Goal: Task Accomplishment & Management: Manage account settings

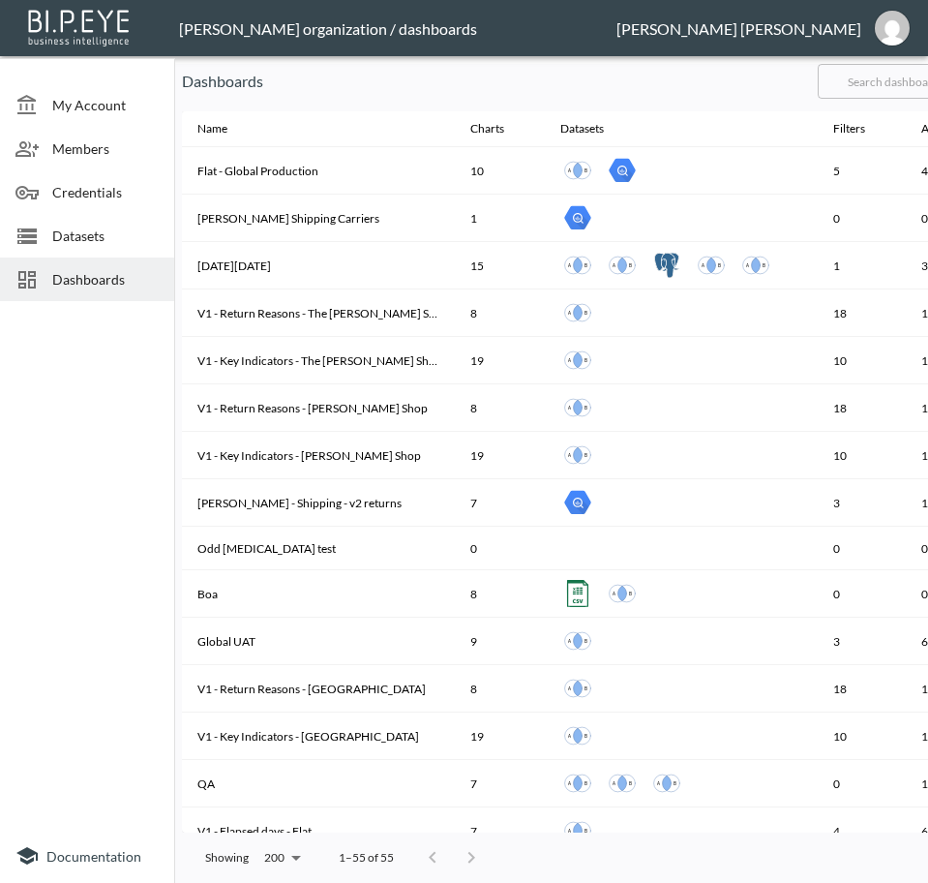
click at [898, 97] on input "text" at bounding box center [896, 81] width 157 height 48
type input "V2"
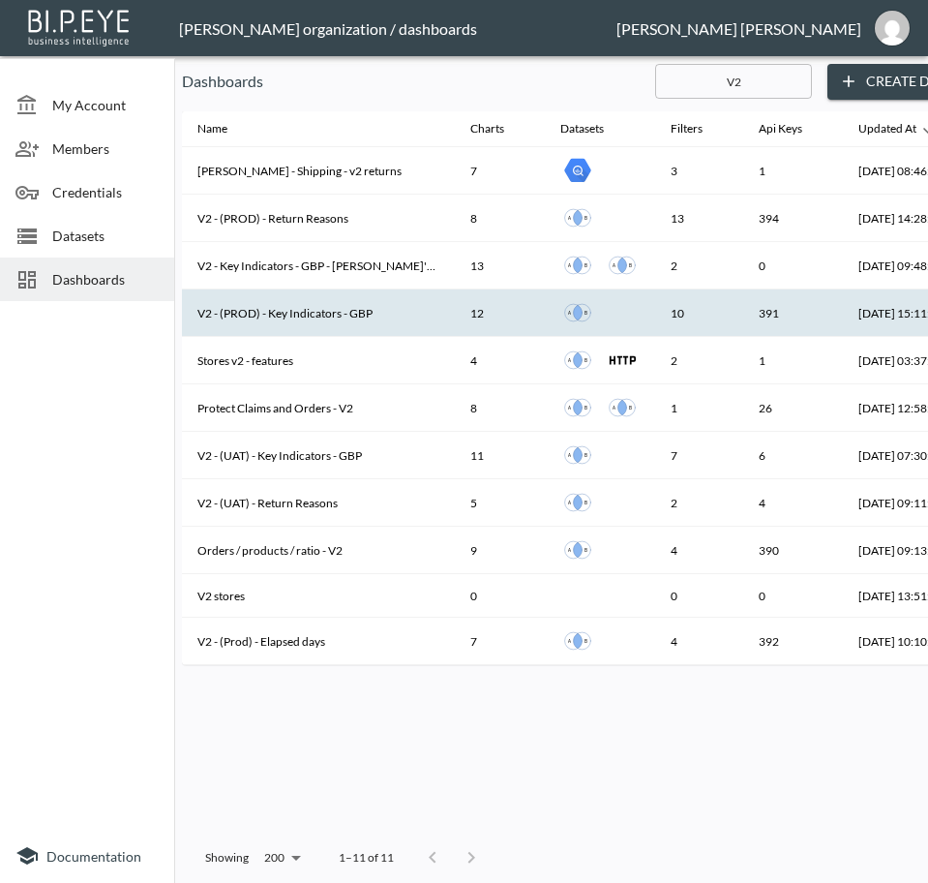
click at [286, 310] on th "V2 - (PROD) - Key Indicators - GBP" at bounding box center [318, 312] width 273 height 47
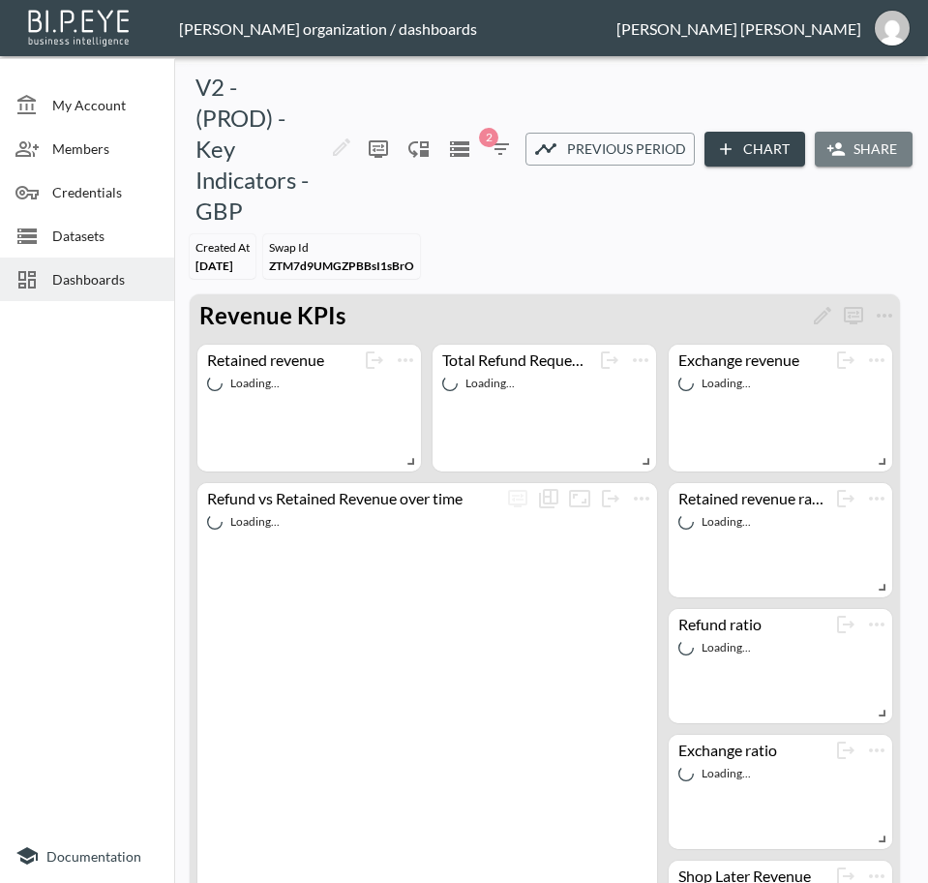
click at [858, 160] on button "Share" at bounding box center [864, 150] width 98 height 36
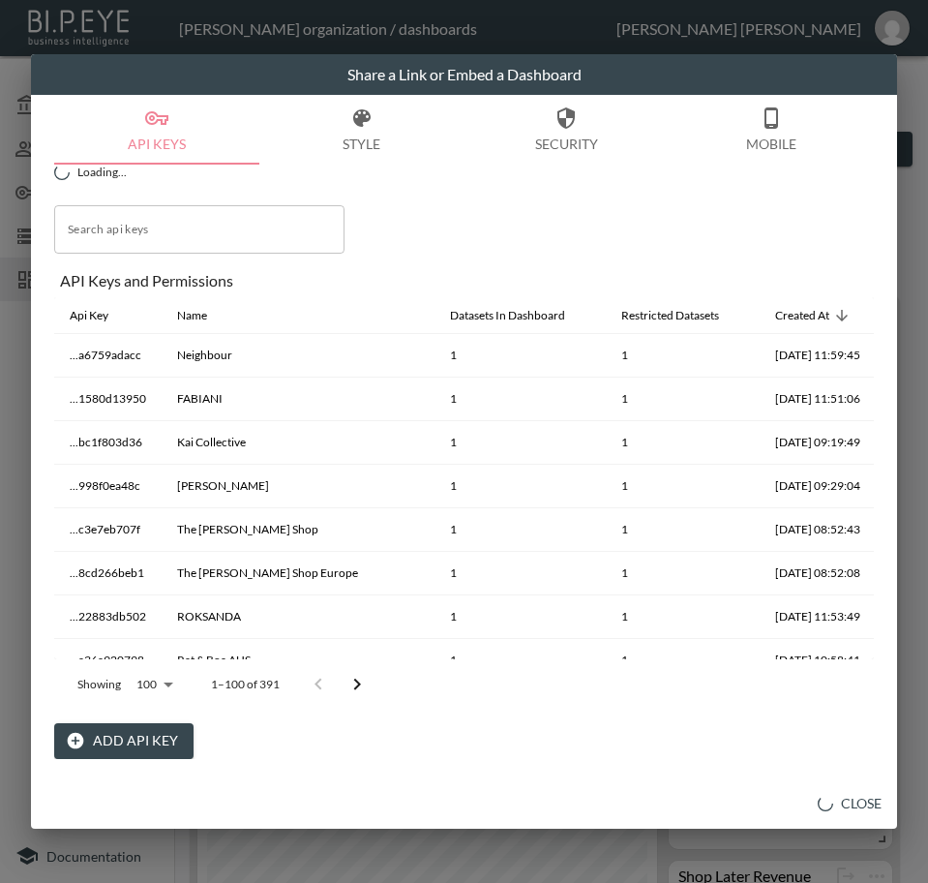
click at [146, 739] on button "Add API Key" at bounding box center [123, 741] width 139 height 36
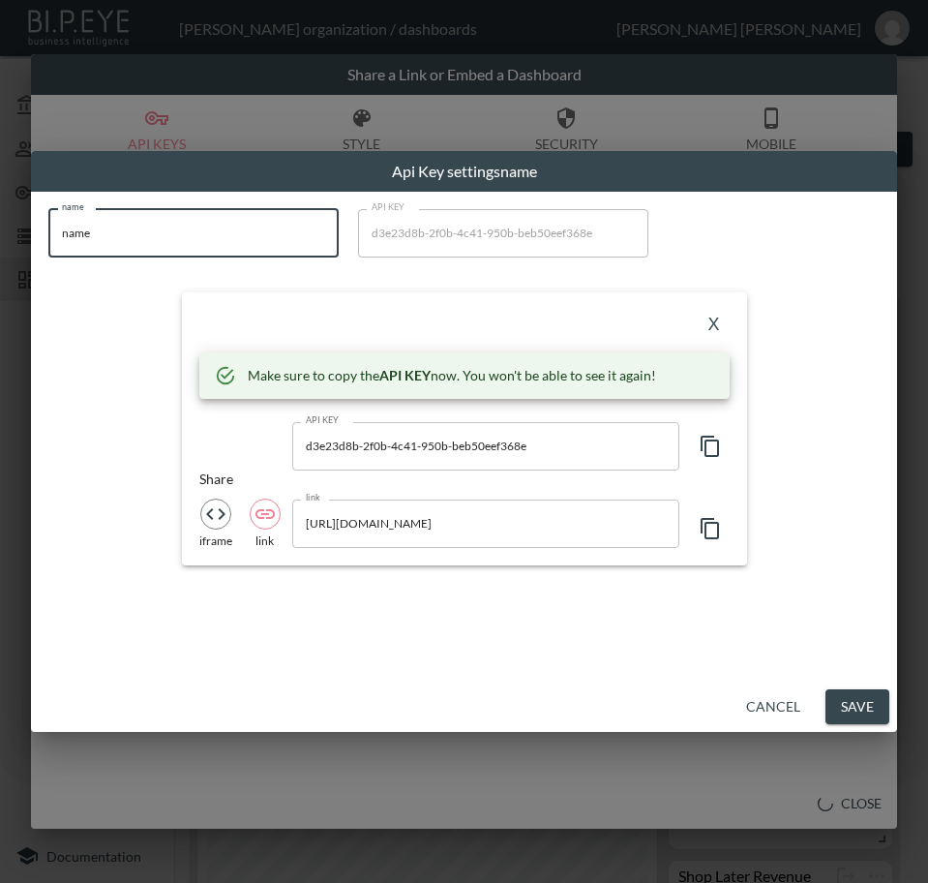
drag, startPoint x: 216, startPoint y: 246, endPoint x: -1, endPoint y: 248, distance: 216.8
click at [0, 248] on html "BI.P.EYE, Interactive Analytics Dashboards - app [PERSON_NAME] organization / d…" at bounding box center [464, 441] width 928 height 883
paste input "[PERSON_NAME]"
type input "[PERSON_NAME]"
click at [718, 445] on icon "button" at bounding box center [710, 446] width 18 height 21
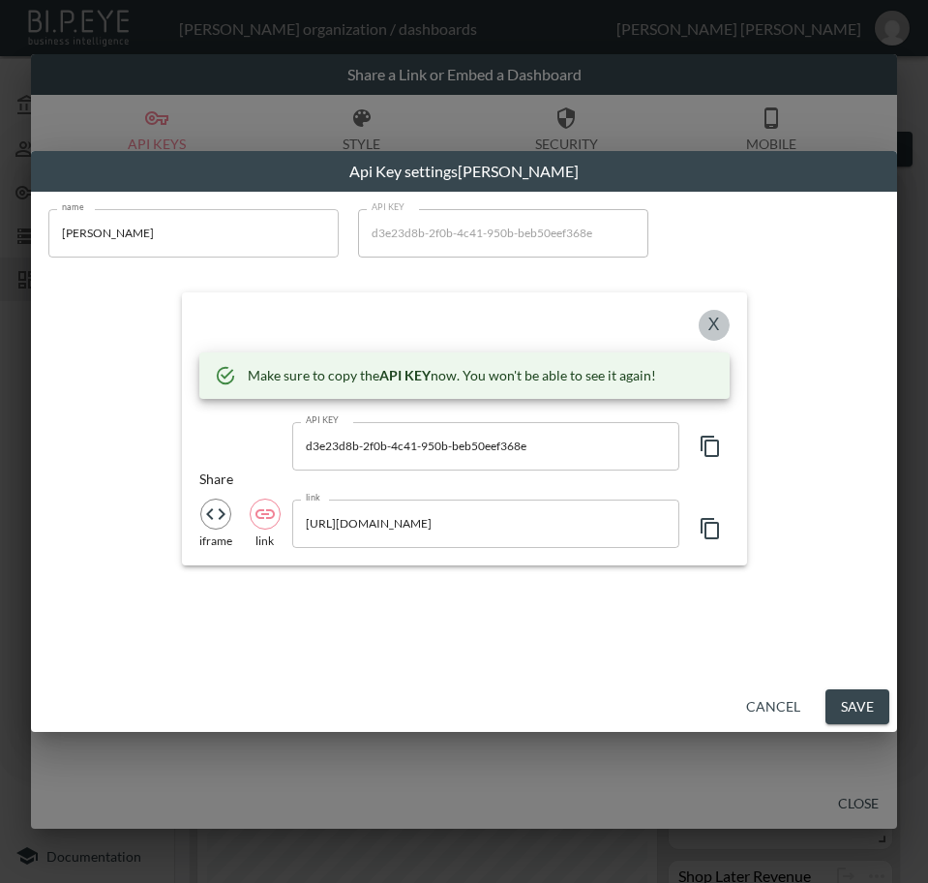
click at [712, 324] on button "X" at bounding box center [714, 325] width 31 height 31
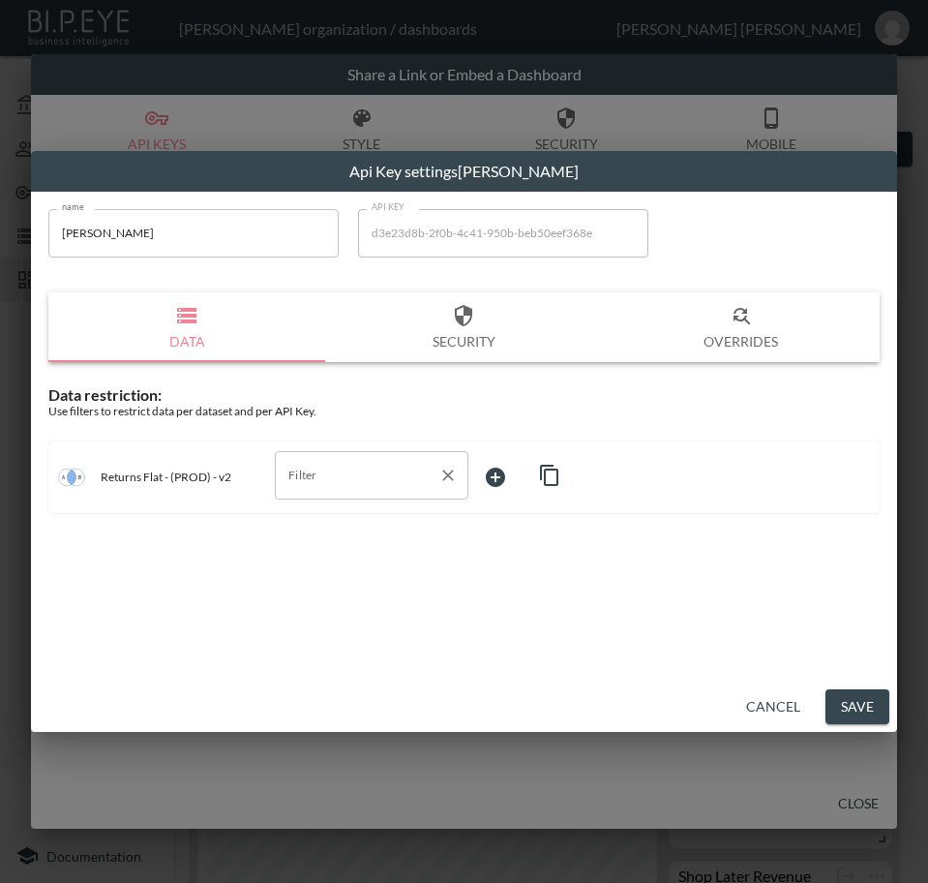
click at [350, 489] on input "Filter" at bounding box center [357, 475] width 147 height 31
click at [332, 565] on li "swap_id" at bounding box center [372, 579] width 194 height 29
type input "swap_id"
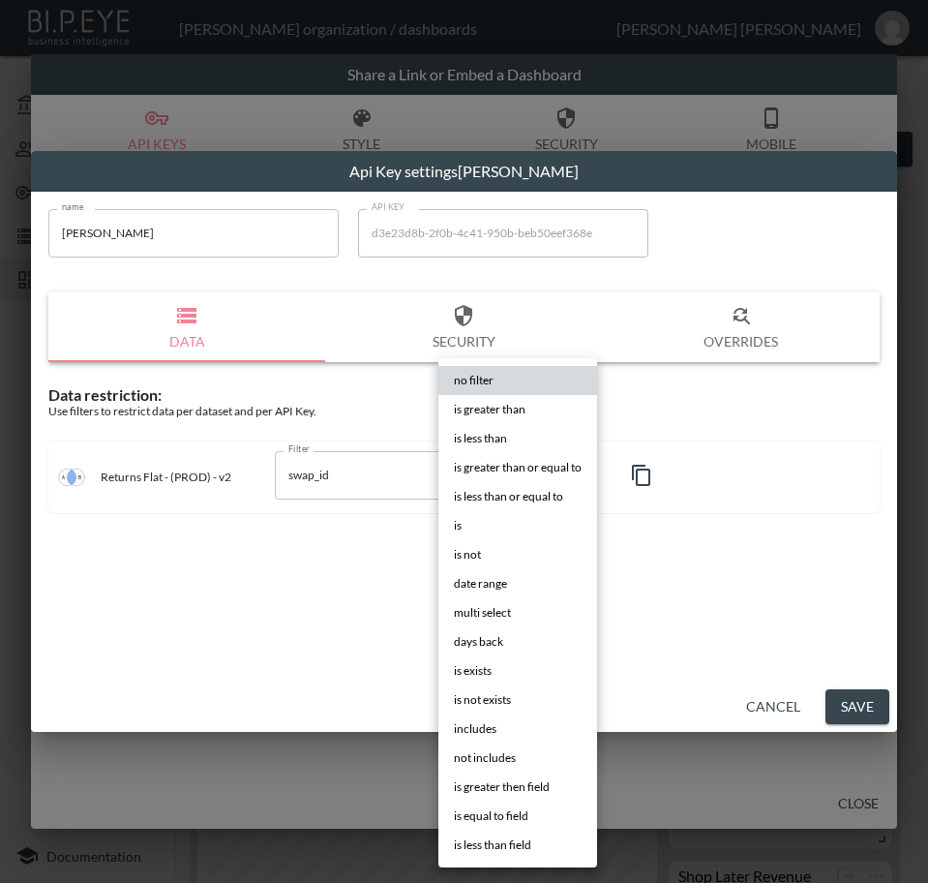
click at [537, 480] on body "BI.P.EYE, Interactive Analytics Dashboards - app [PERSON_NAME] organization / d…" at bounding box center [464, 441] width 928 height 883
click at [492, 524] on li "is" at bounding box center [517, 525] width 159 height 29
type input "is"
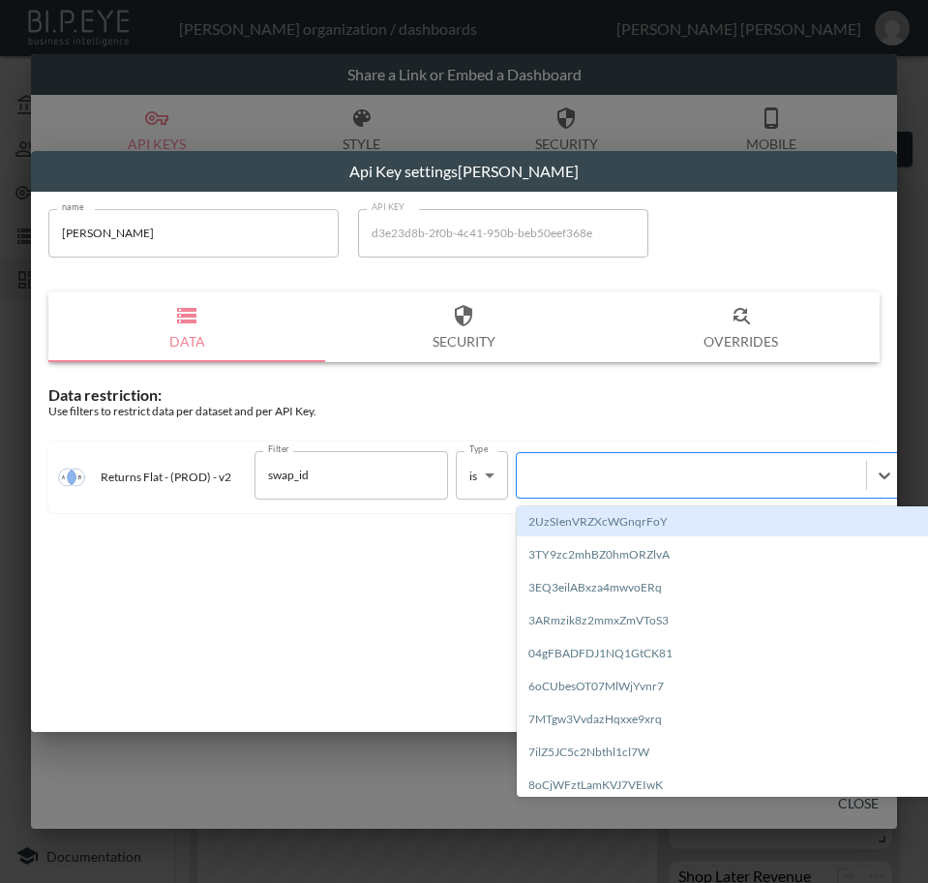
click at [633, 467] on div at bounding box center [692, 475] width 330 height 18
paste input "W2EnKV0vf2ggNXCQLUWp"
type input "W2EnKV0vf2ggNXCQLUWp"
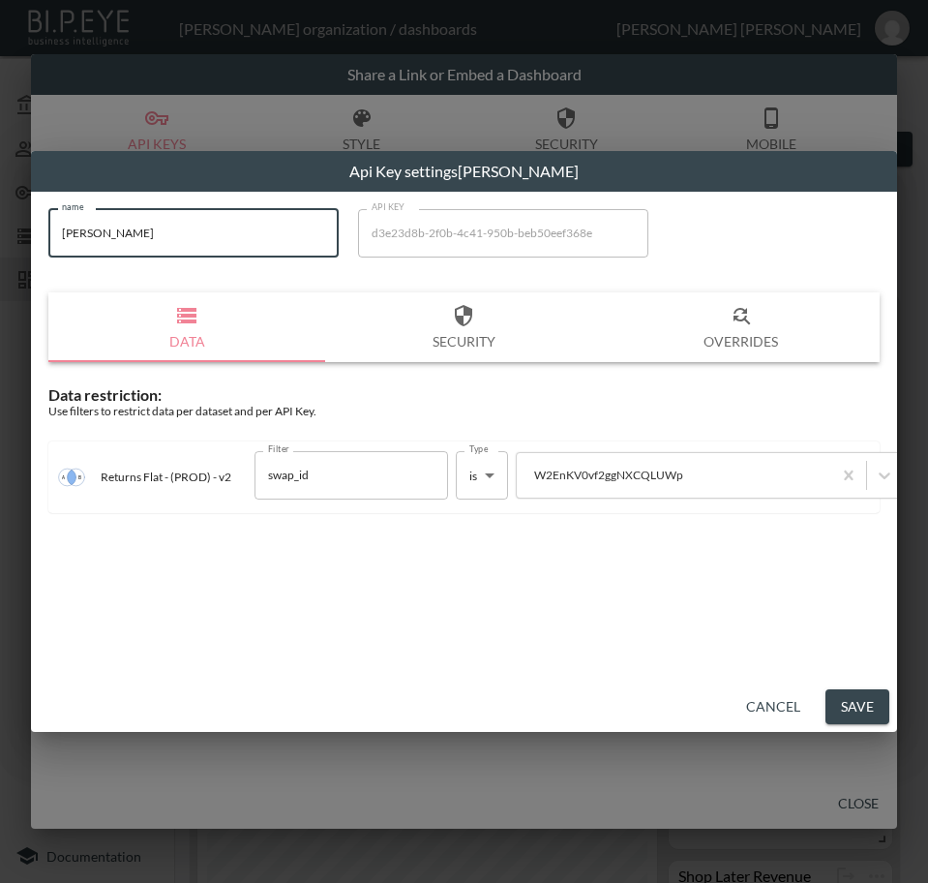
click at [33, 272] on div "name [PERSON_NAME] name API KEY d3e23d8b-2f0b-4c41-950b-beb50eef368e API KEY Da…" at bounding box center [464, 437] width 866 height 490
drag, startPoint x: 845, startPoint y: 702, endPoint x: 882, endPoint y: 729, distance: 45.7
click at [848, 702] on button "Save" at bounding box center [858, 707] width 64 height 36
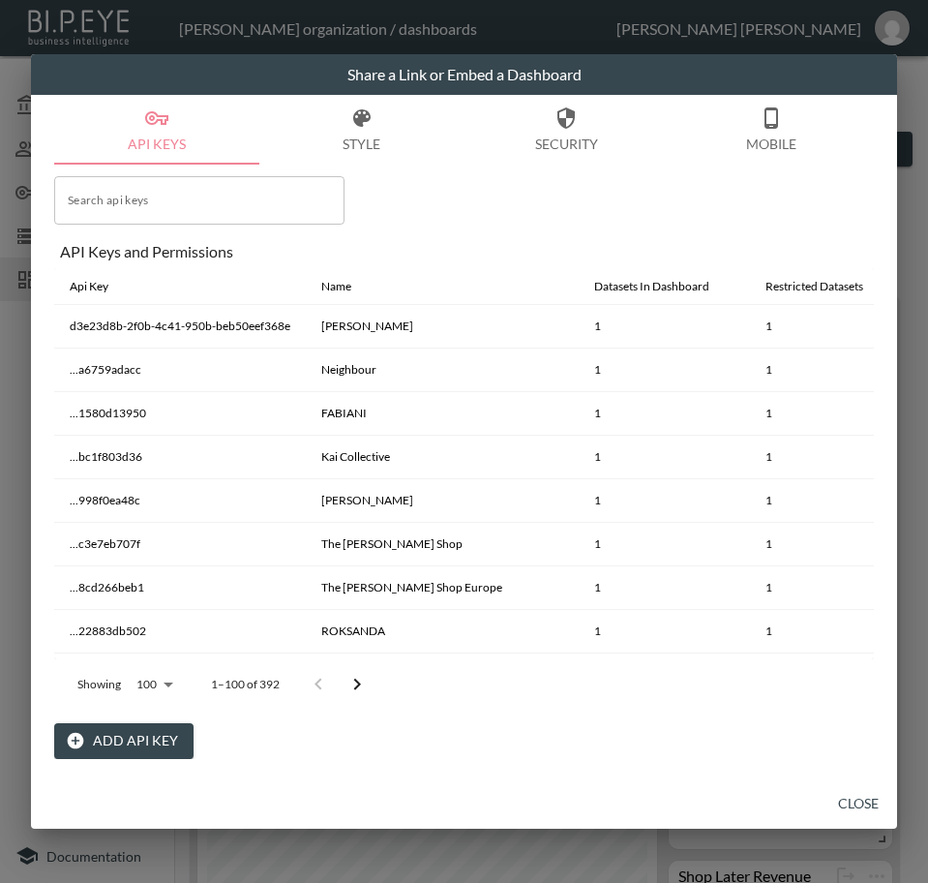
click at [859, 800] on button "Close" at bounding box center [859, 804] width 62 height 36
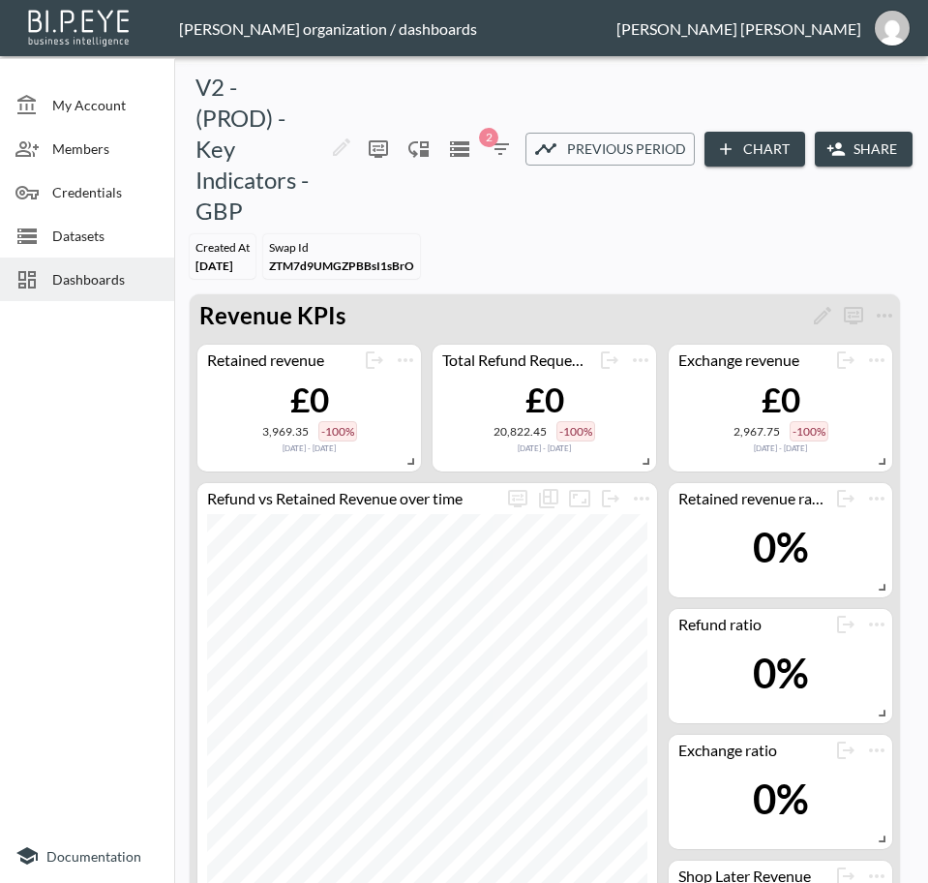
click at [110, 284] on span "Dashboards" at bounding box center [105, 279] width 106 height 20
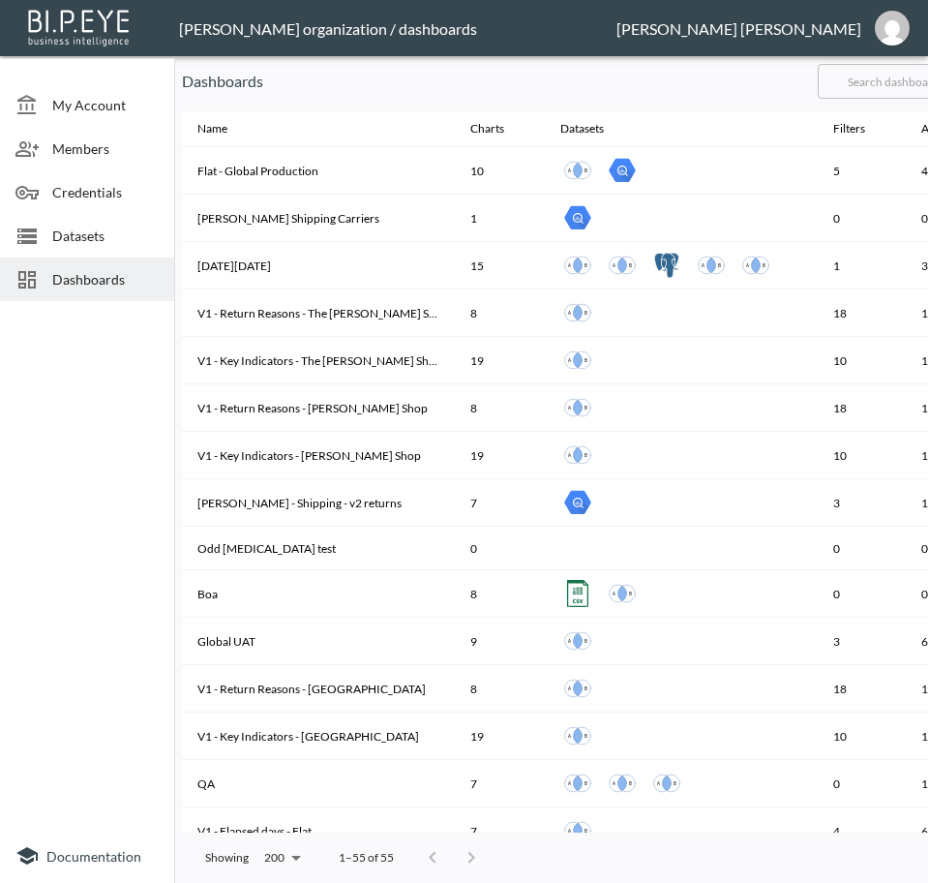
click at [880, 73] on input "text" at bounding box center [896, 81] width 157 height 48
click at [886, 73] on input "text" at bounding box center [896, 81] width 157 height 48
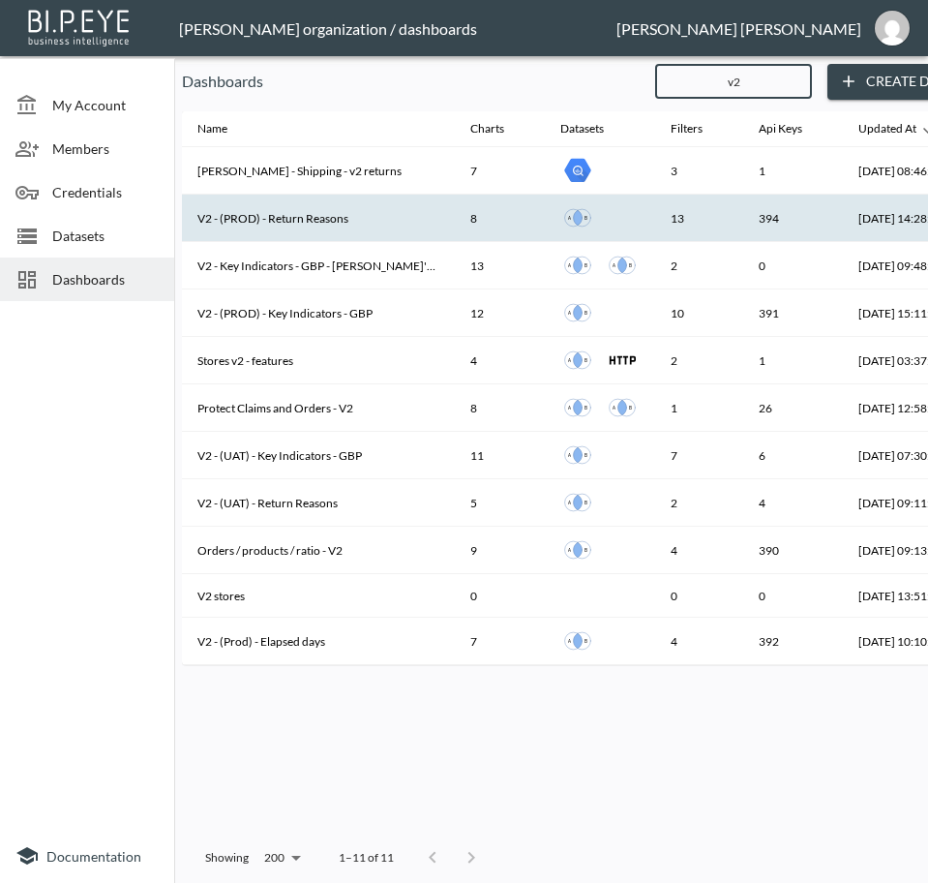
type input "v2"
click at [352, 213] on th "V2 - (PROD) - Return Reasons" at bounding box center [318, 218] width 273 height 47
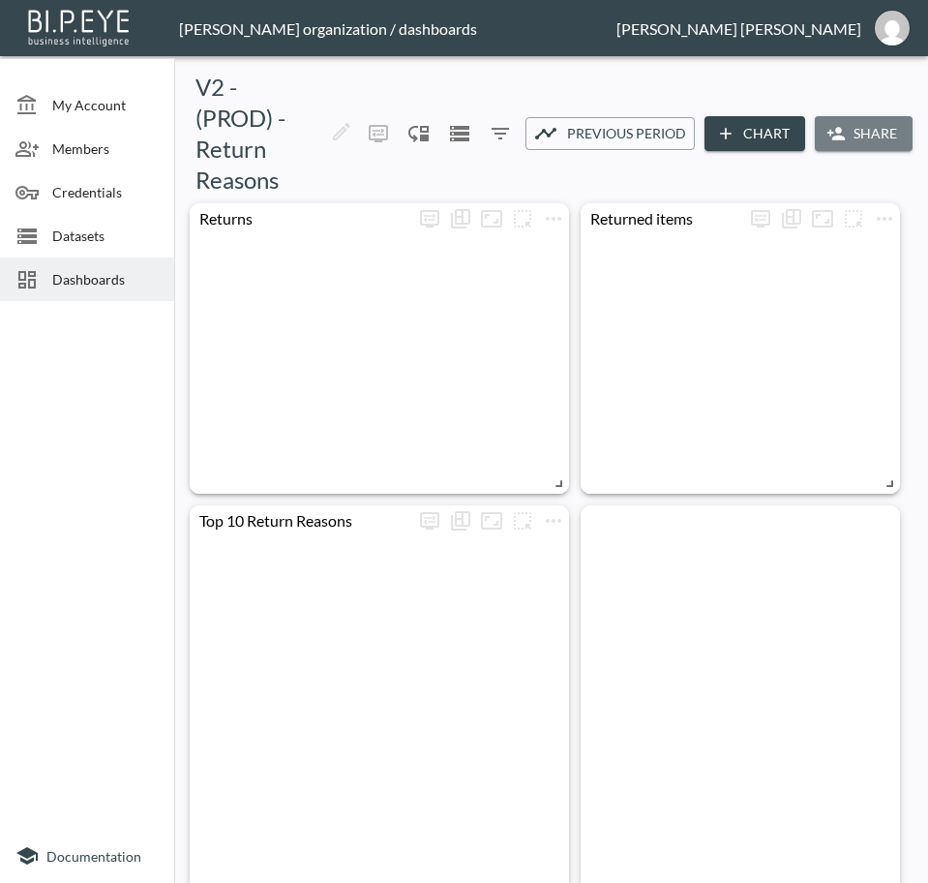
click at [878, 131] on button "Share" at bounding box center [864, 134] width 98 height 36
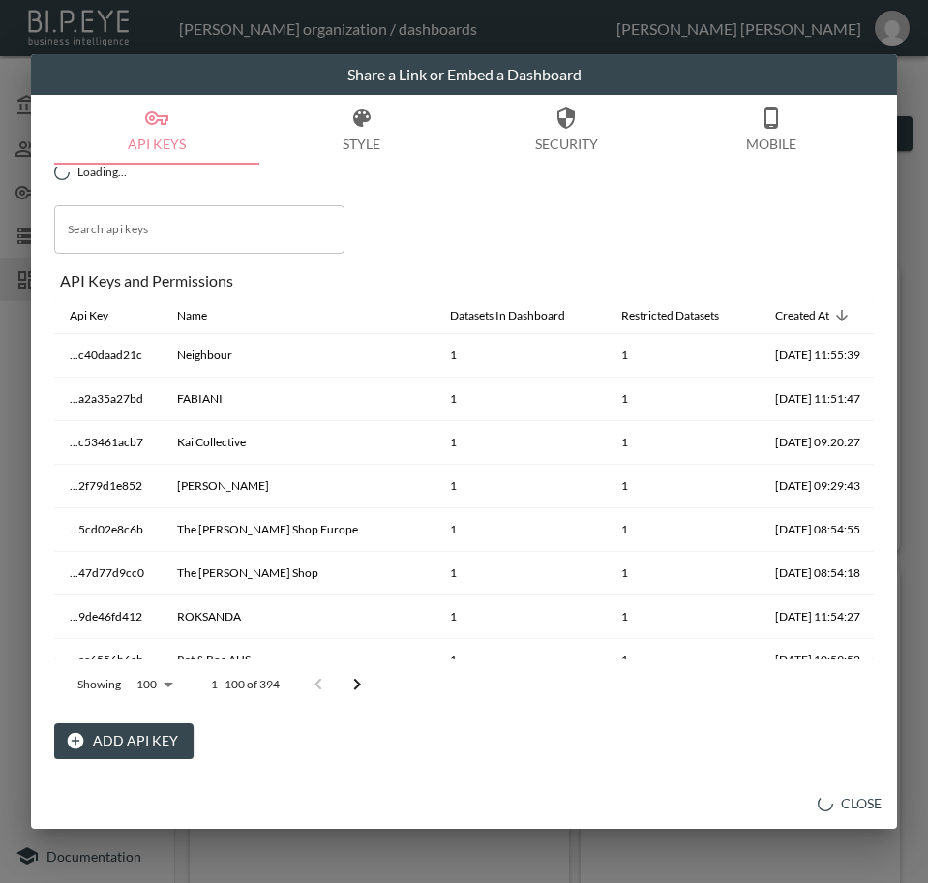
click at [105, 741] on button "Add API Key" at bounding box center [123, 741] width 139 height 36
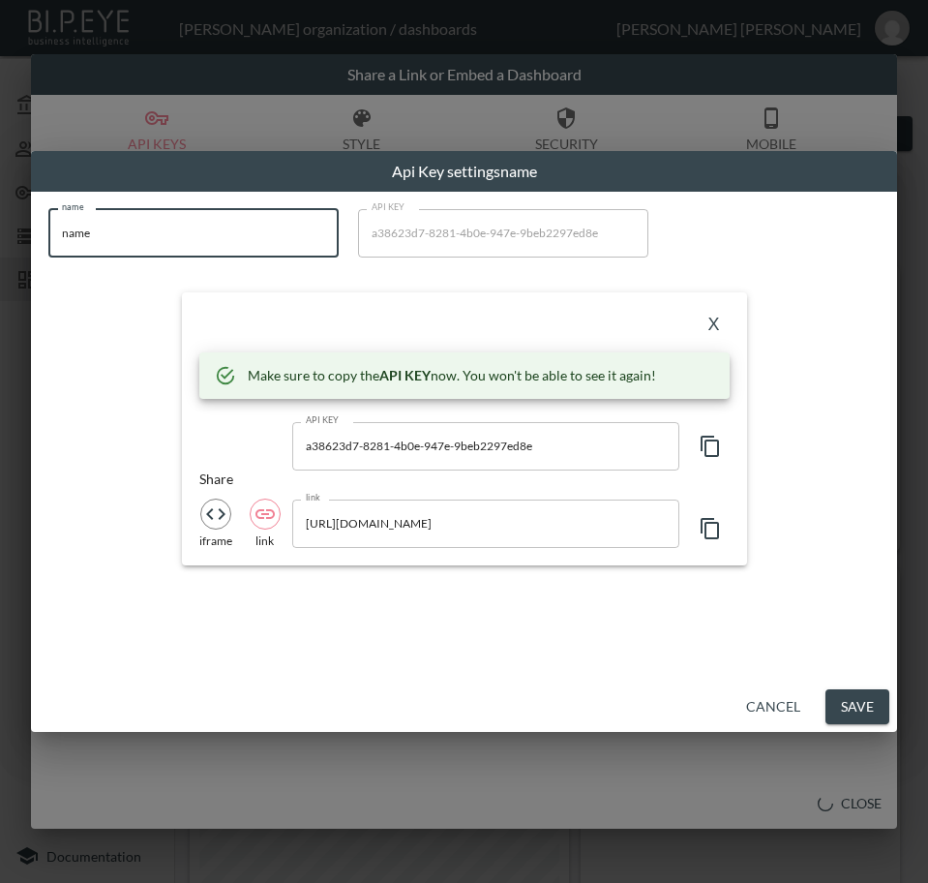
drag, startPoint x: 43, startPoint y: 240, endPoint x: -1, endPoint y: 241, distance: 43.6
click at [0, 241] on html "BI.P.EYE, Interactive Analytics Dashboards - app [PERSON_NAME] organization / d…" at bounding box center [464, 441] width 928 height 883
paste input "[PERSON_NAME]"
type input "[PERSON_NAME]"
click at [709, 447] on icon "button" at bounding box center [710, 446] width 23 height 23
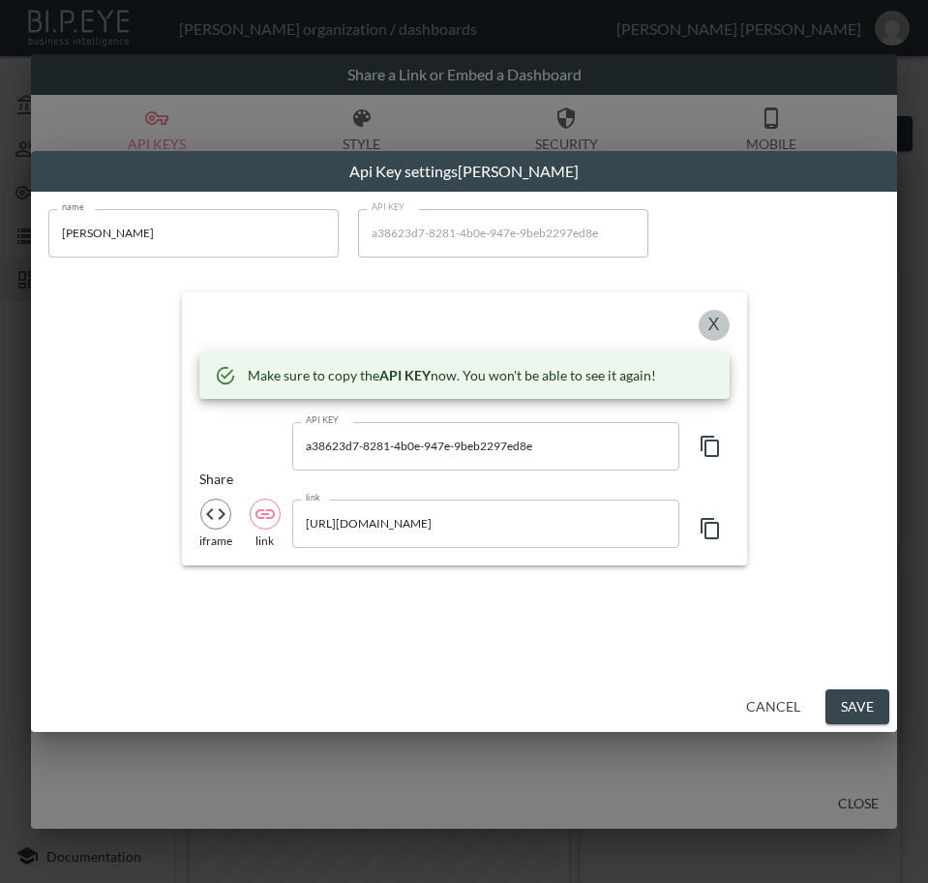
click at [714, 325] on button "X" at bounding box center [714, 325] width 31 height 31
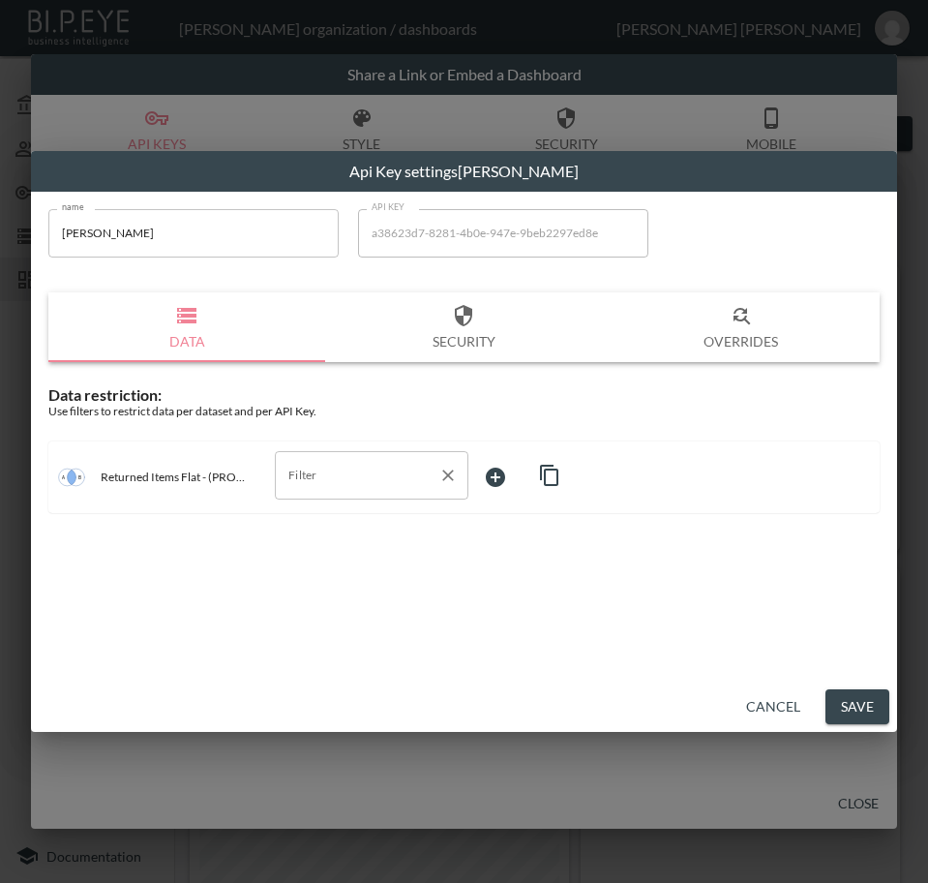
click at [330, 494] on div "Filter" at bounding box center [372, 475] width 194 height 48
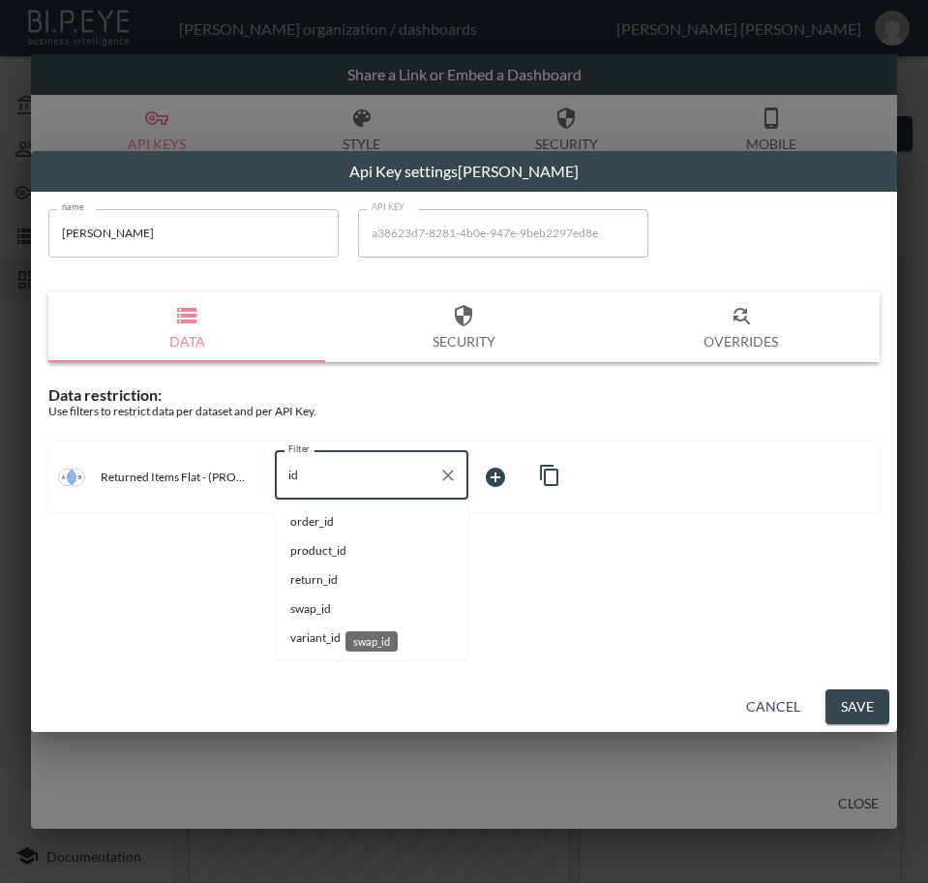
click at [324, 602] on span "swap_id" at bounding box center [371, 608] width 163 height 17
type input "swap_id"
click at [508, 468] on body "BI.P.EYE, Interactive Analytics Dashboards - app [PERSON_NAME] organization / d…" at bounding box center [464, 441] width 928 height 883
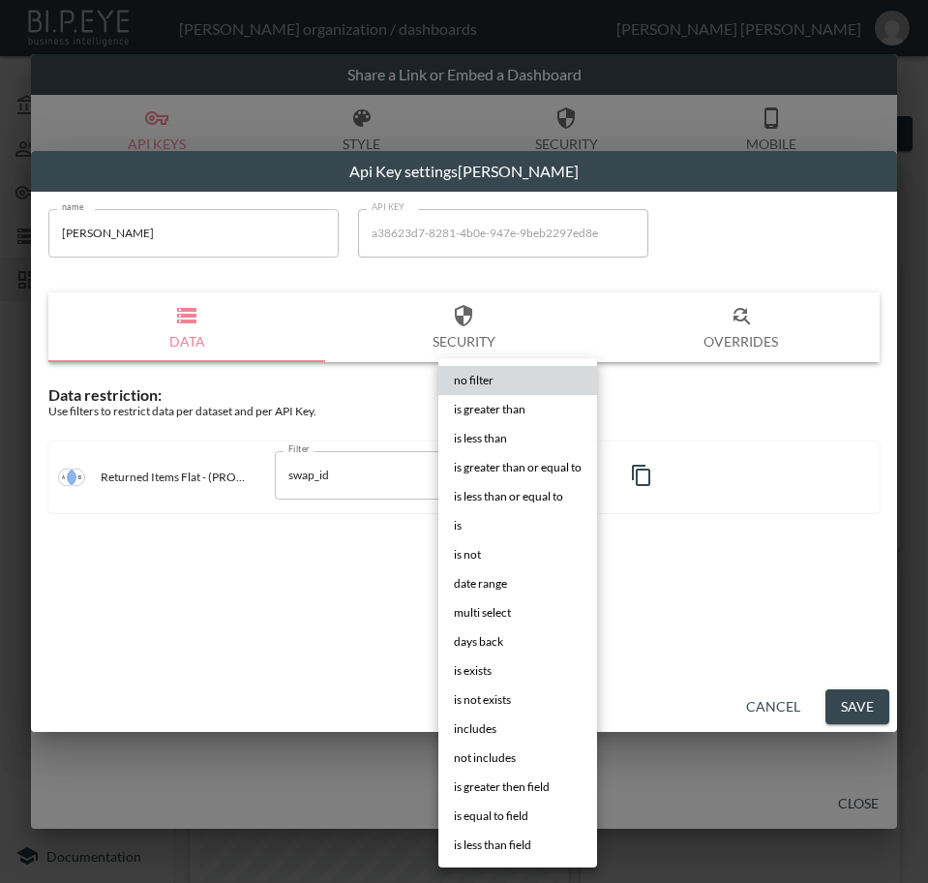
click at [482, 523] on li "is" at bounding box center [517, 525] width 159 height 29
type input "is"
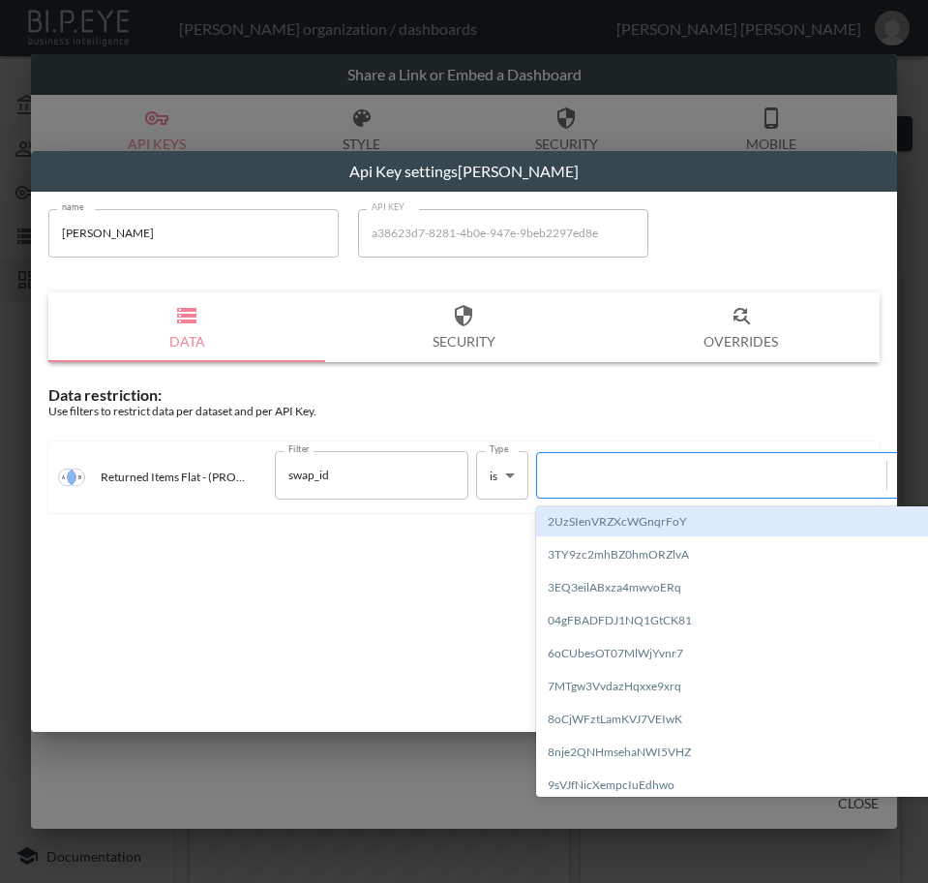
click at [698, 477] on div at bounding box center [712, 475] width 330 height 18
paste input "W2EnKV0vf2ggNXCQLUWp"
type input "W2EnKV0vf2ggNXCQLUWp"
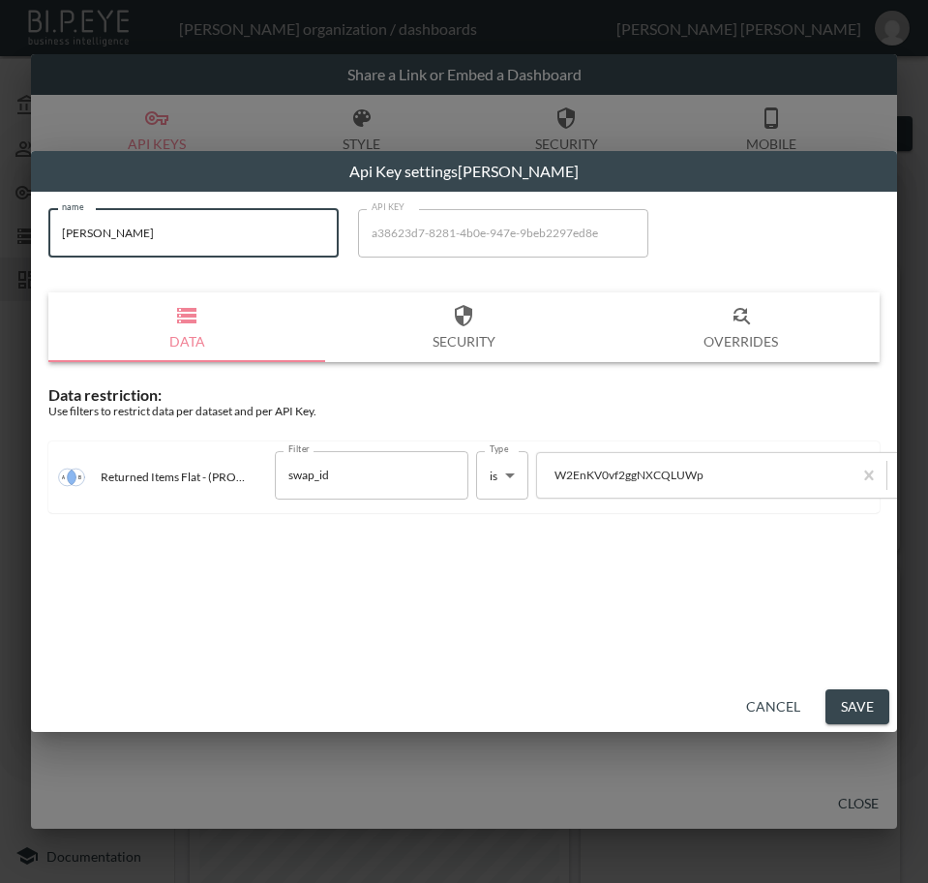
drag, startPoint x: 215, startPoint y: 240, endPoint x: -1, endPoint y: 259, distance: 216.7
click at [0, 259] on html "BI.P.EYE, Interactive Analytics Dashboards - app [PERSON_NAME] organization / d…" at bounding box center [464, 441] width 928 height 883
click at [844, 707] on button "Save" at bounding box center [858, 707] width 64 height 36
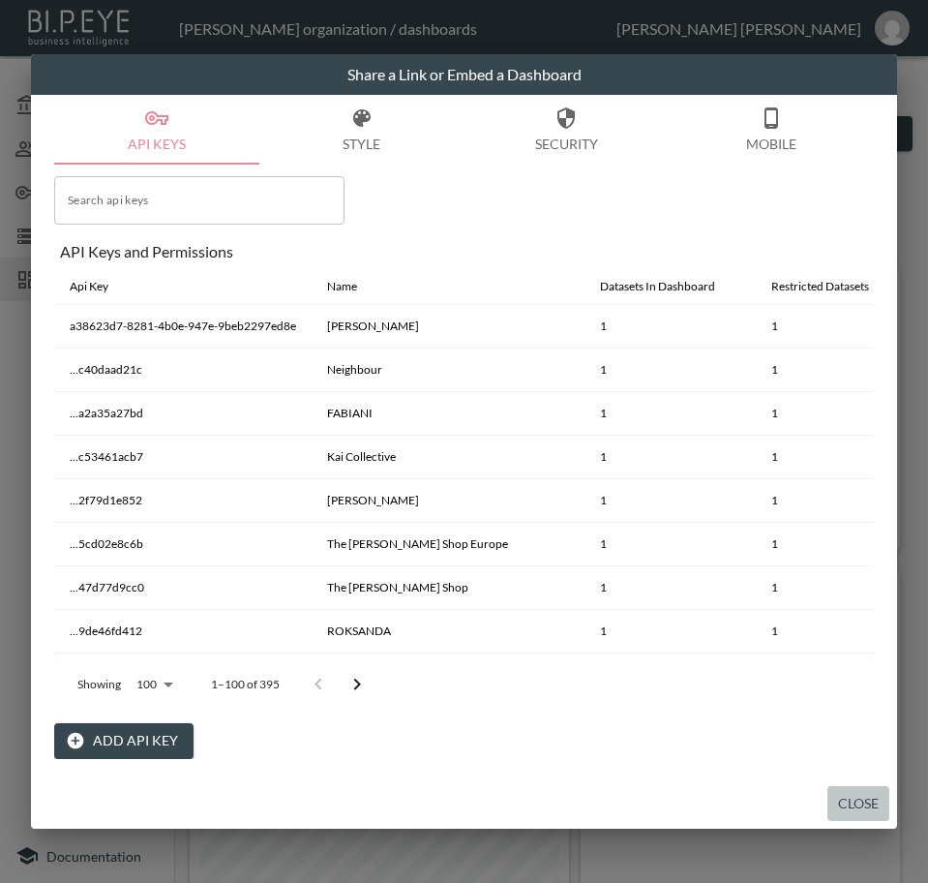
click at [864, 803] on button "Close" at bounding box center [859, 804] width 62 height 36
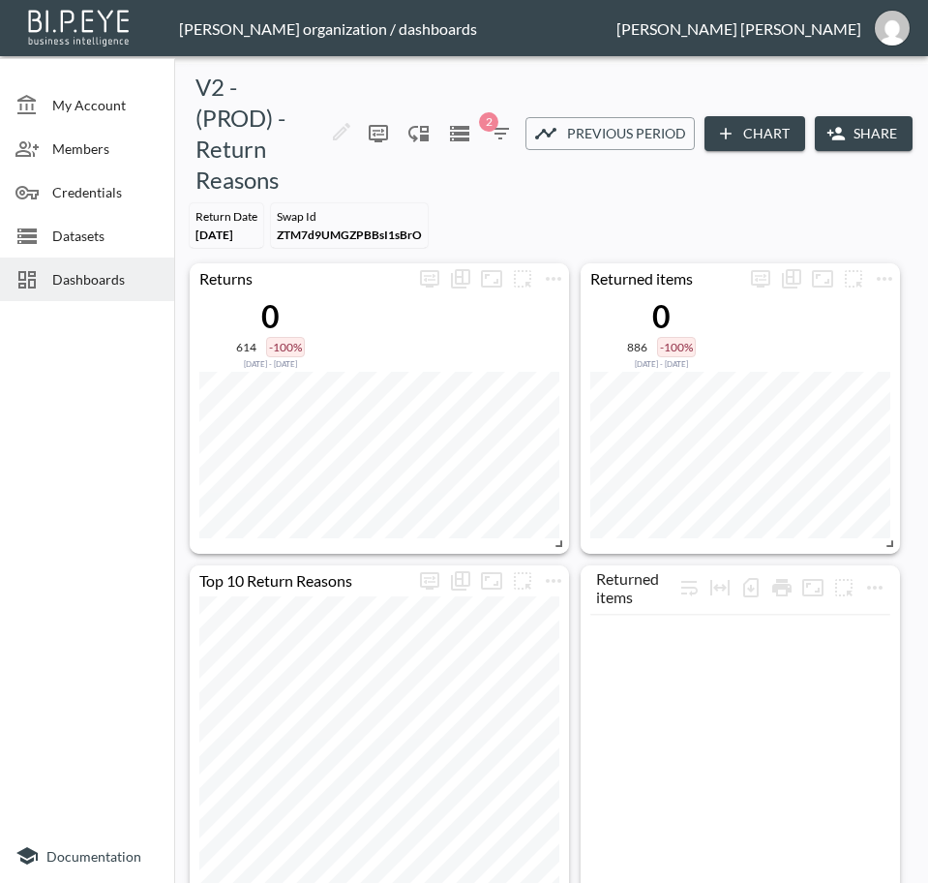
click at [45, 280] on div at bounding box center [33, 279] width 37 height 23
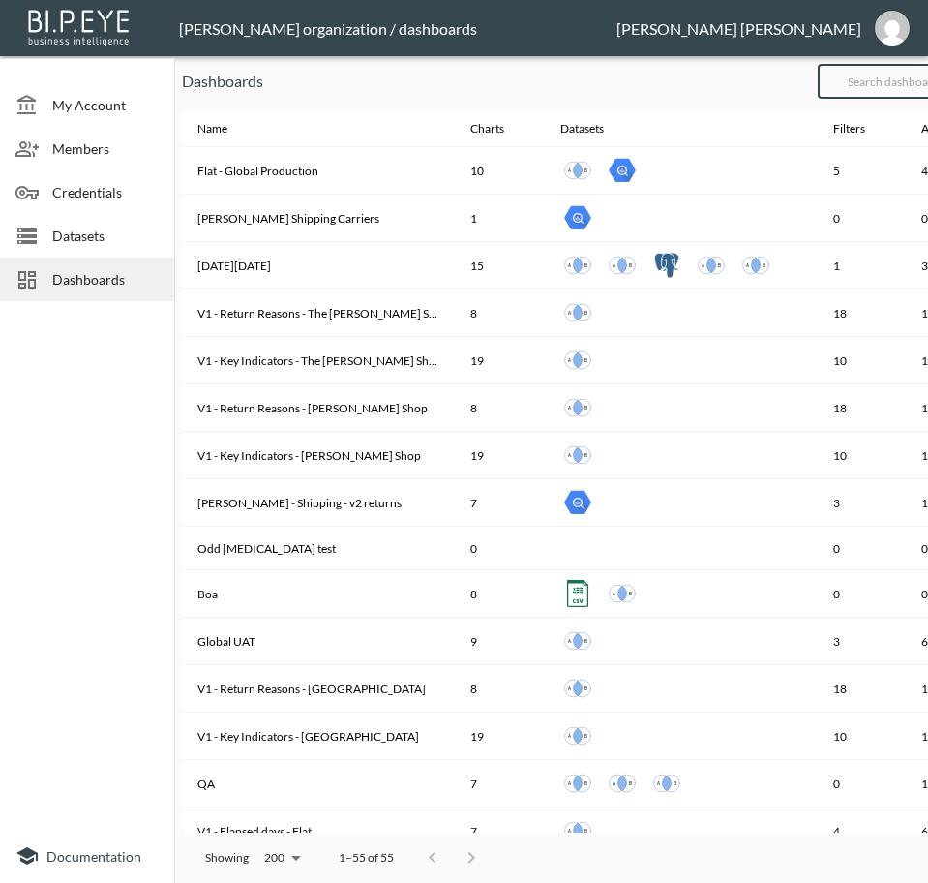
click at [898, 84] on input "text" at bounding box center [896, 81] width 157 height 48
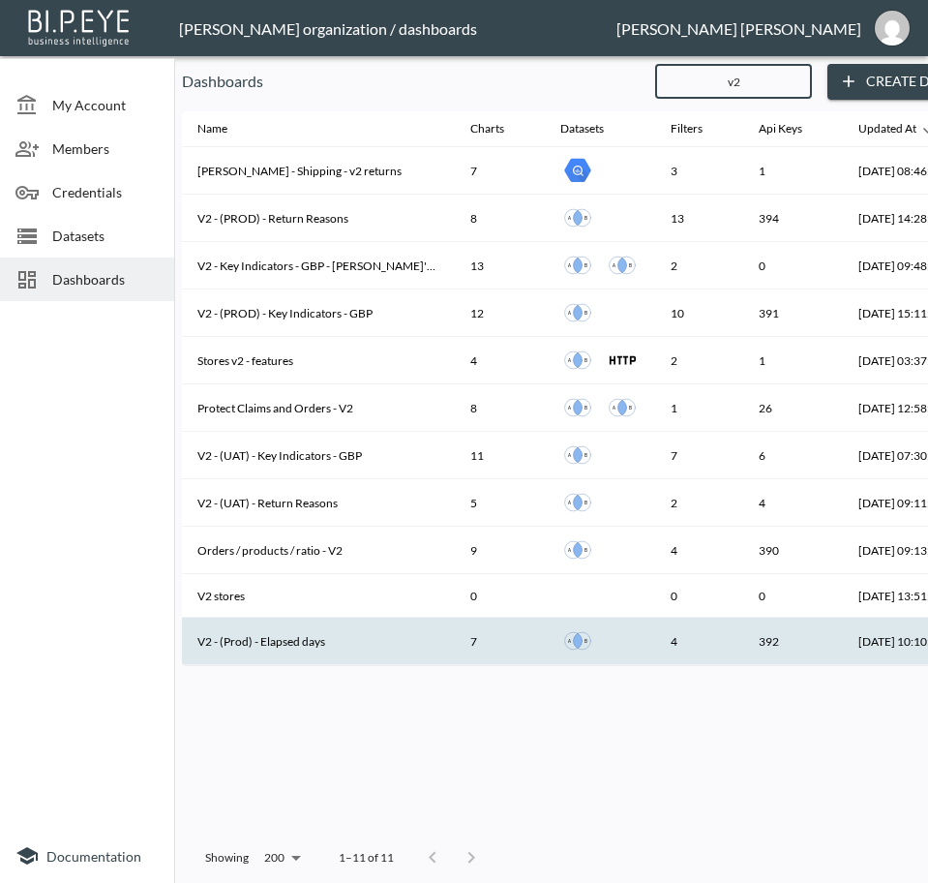
type input "v2"
click at [319, 632] on th "V2 - (Prod) - Elapsed days" at bounding box center [318, 640] width 273 height 47
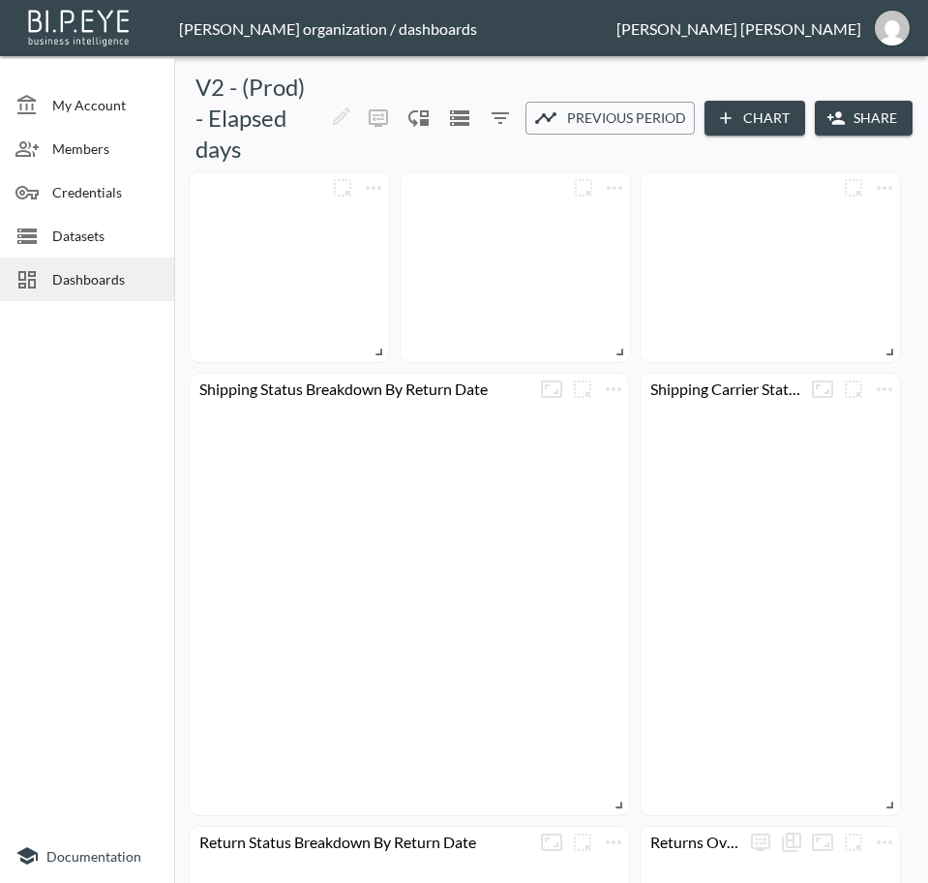
click at [882, 111] on button "Share" at bounding box center [864, 119] width 98 height 36
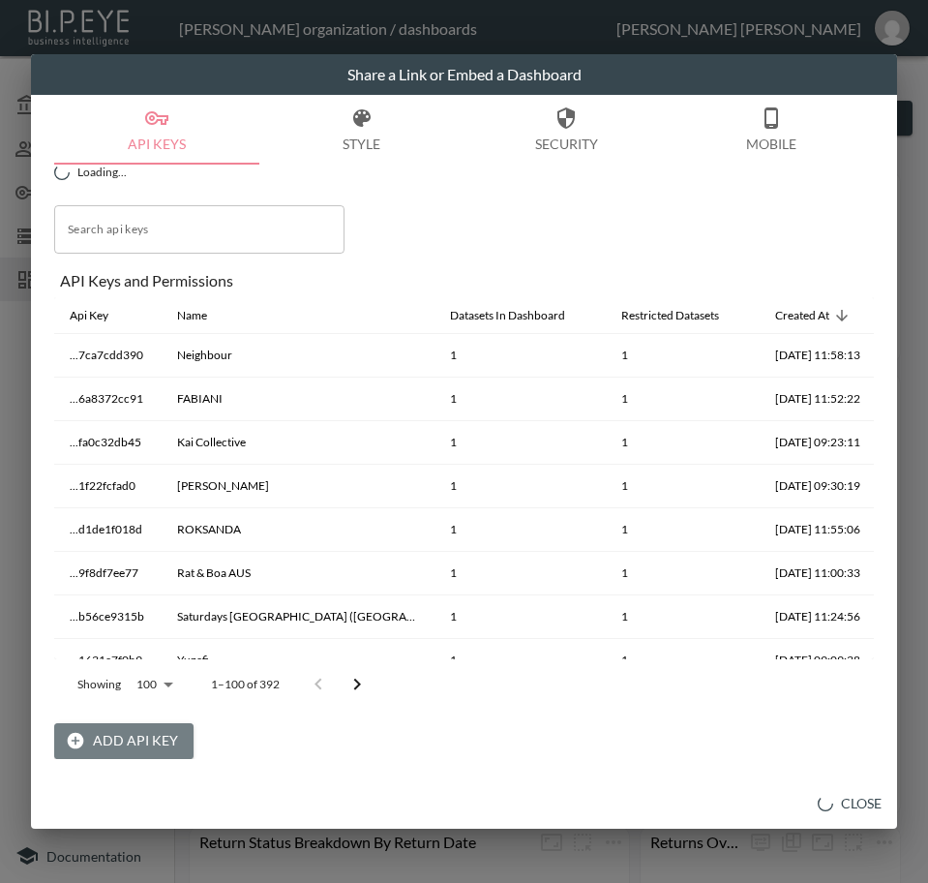
click at [129, 734] on button "Add API Key" at bounding box center [123, 741] width 139 height 36
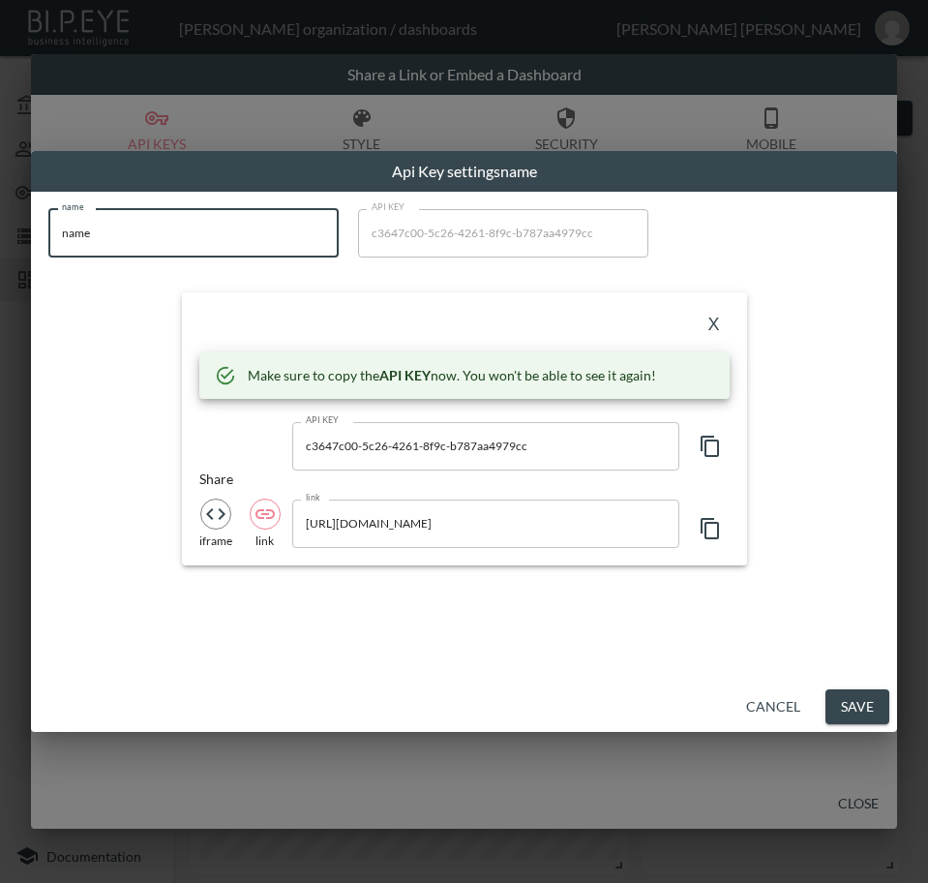
drag, startPoint x: 107, startPoint y: 243, endPoint x: -1, endPoint y: 267, distance: 111.1
click at [0, 267] on html "BI.P.EYE, Interactive Analytics Dashboards - app [PERSON_NAME] organization / d…" at bounding box center [464, 441] width 928 height 883
paste input "[PERSON_NAME]"
type input "[PERSON_NAME]"
click at [714, 443] on icon "button" at bounding box center [710, 446] width 23 height 23
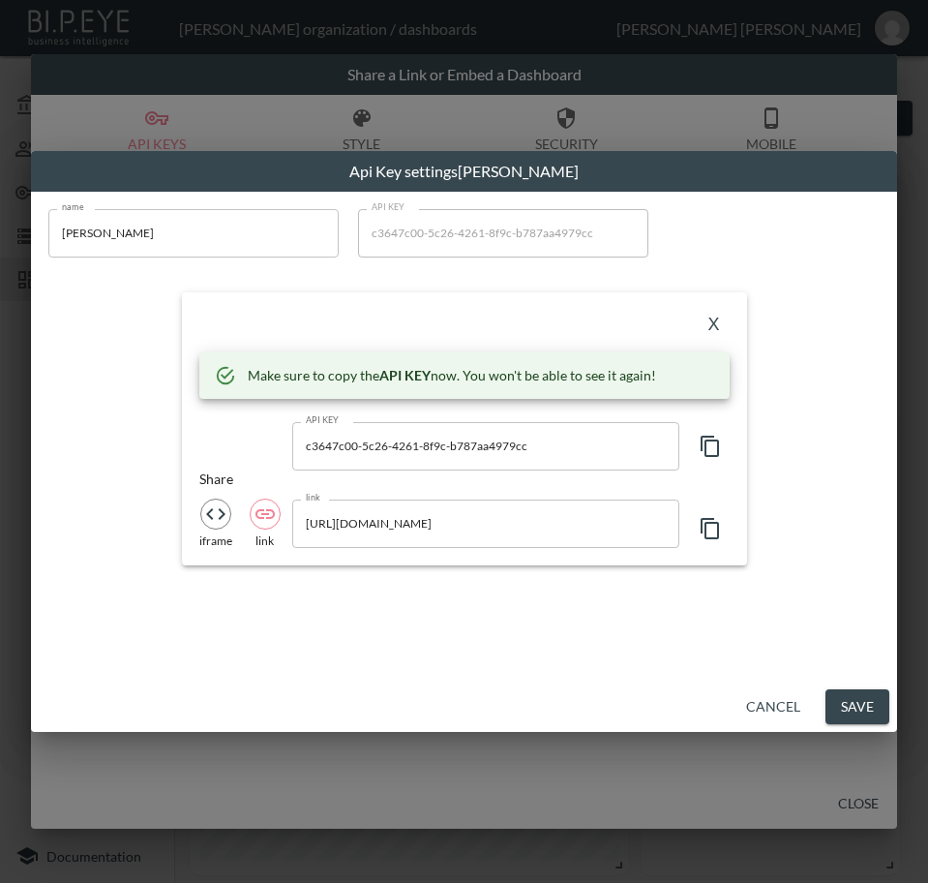
click at [710, 321] on button "X" at bounding box center [714, 325] width 31 height 31
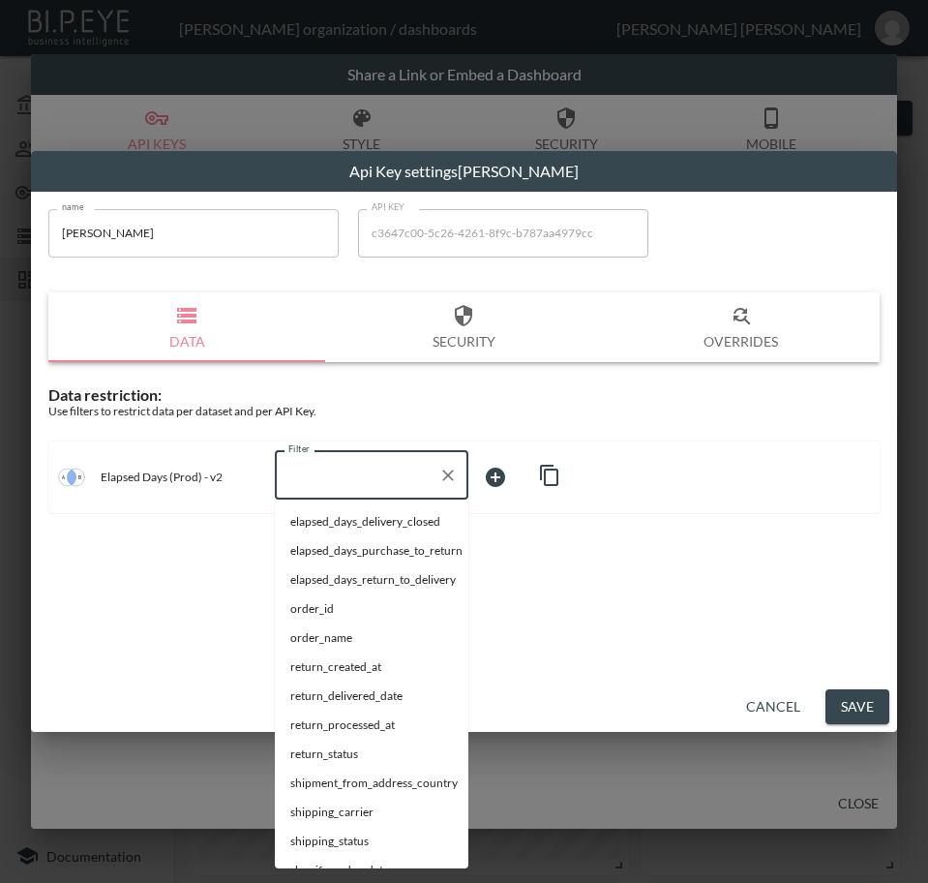
click at [372, 479] on input "Filter" at bounding box center [357, 475] width 147 height 31
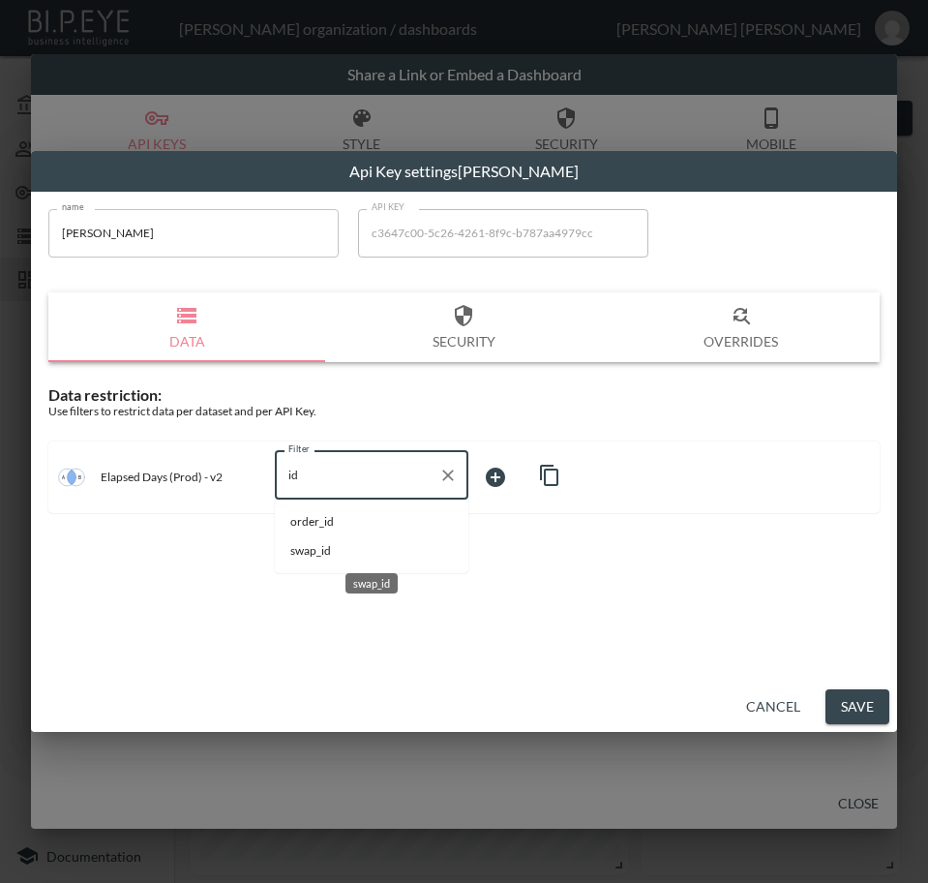
click at [308, 552] on span "swap_id" at bounding box center [371, 550] width 163 height 17
type input "swap_id"
click at [516, 486] on body "BI.P.EYE, Interactive Analytics Dashboards - app [PERSON_NAME] organization / d…" at bounding box center [464, 441] width 928 height 883
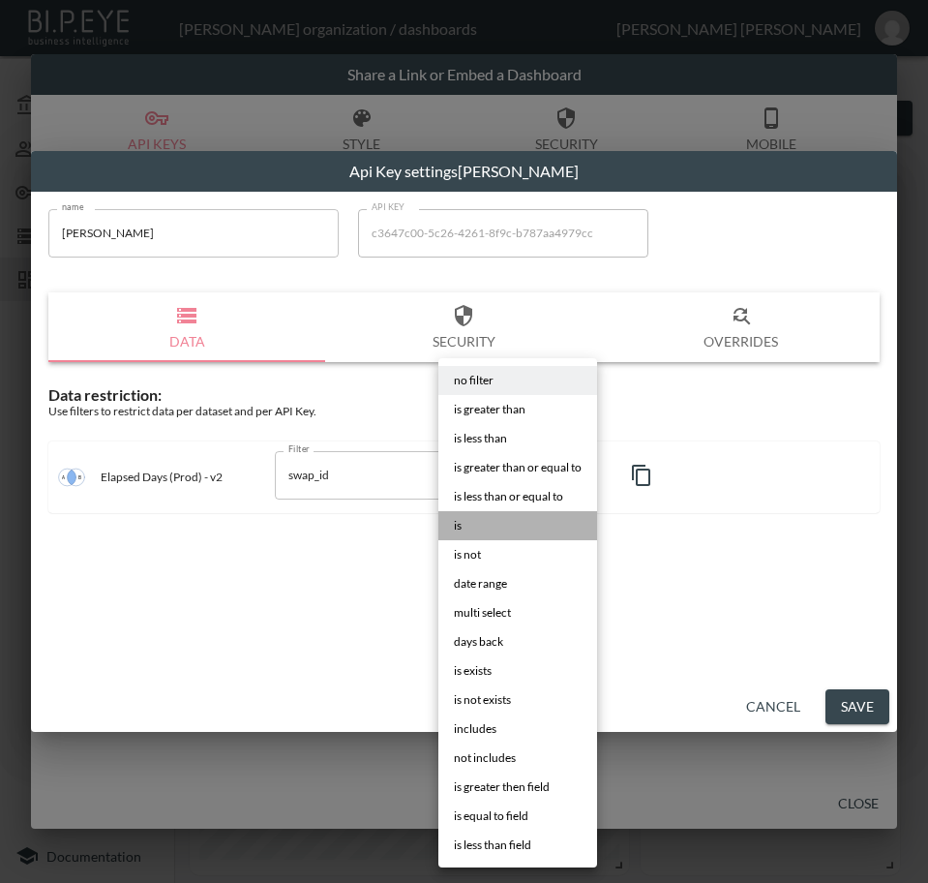
click at [497, 526] on li "is" at bounding box center [517, 525] width 159 height 29
type input "is"
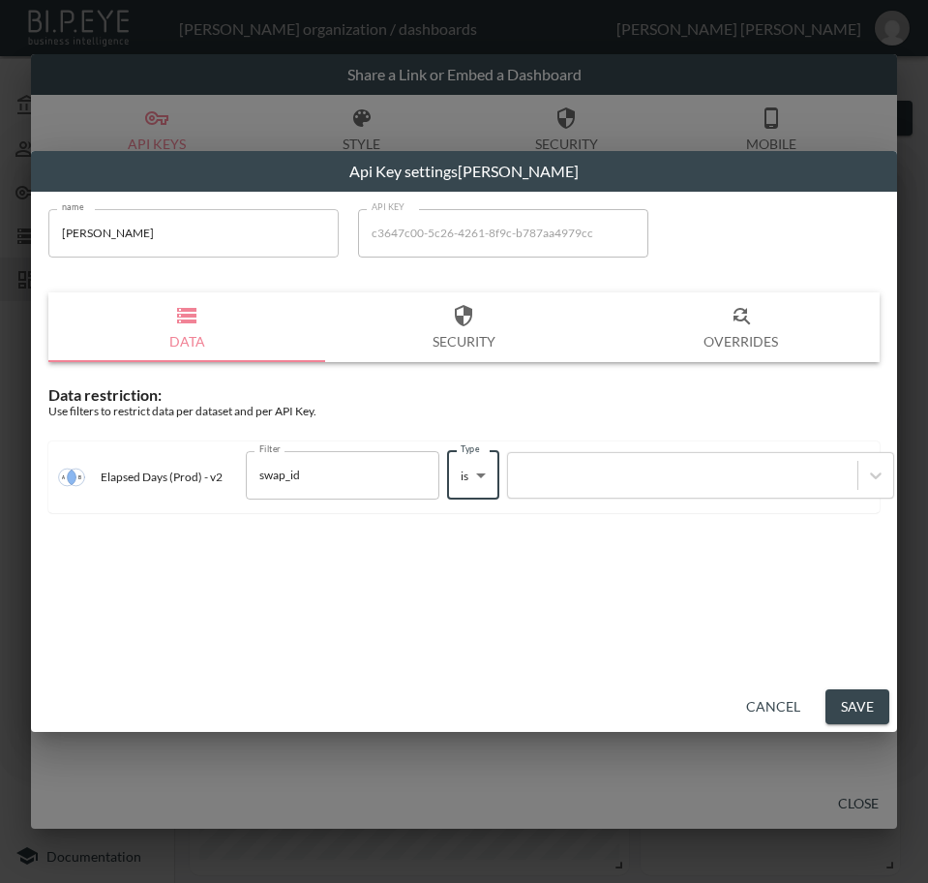
click at [618, 467] on div at bounding box center [683, 475] width 330 height 18
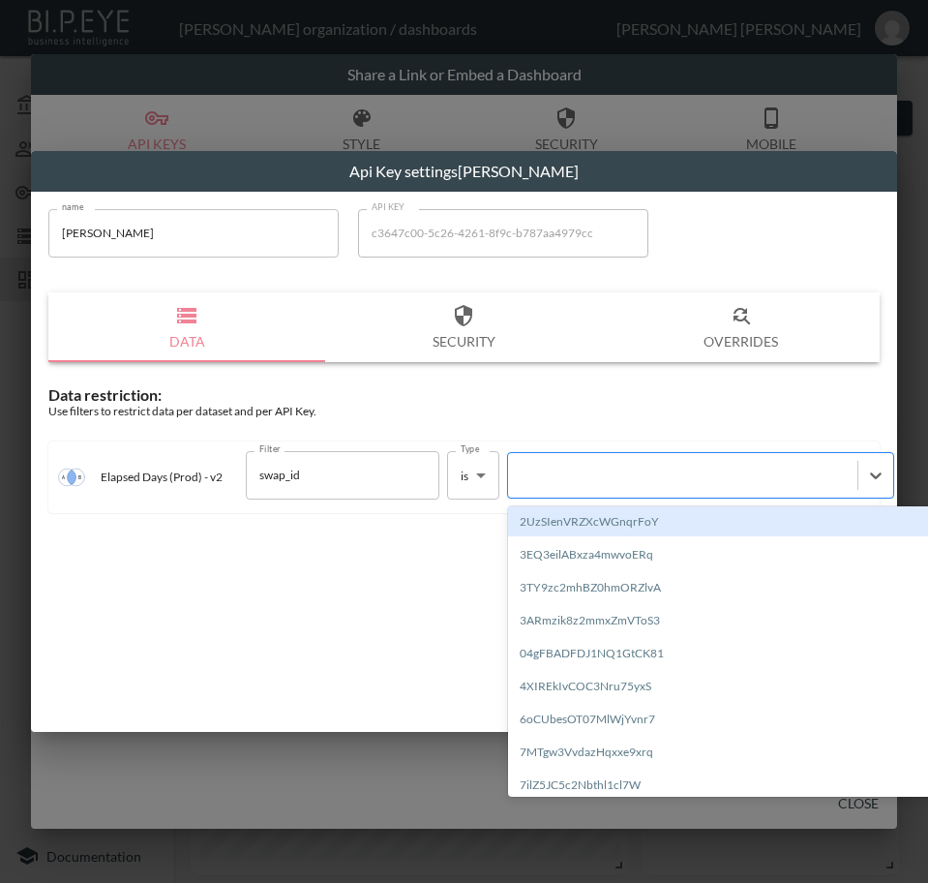
paste input "W2EnKV0vf2ggNXCQLUWp"
type input "W2EnKV0vf2ggNXCQLUWp"
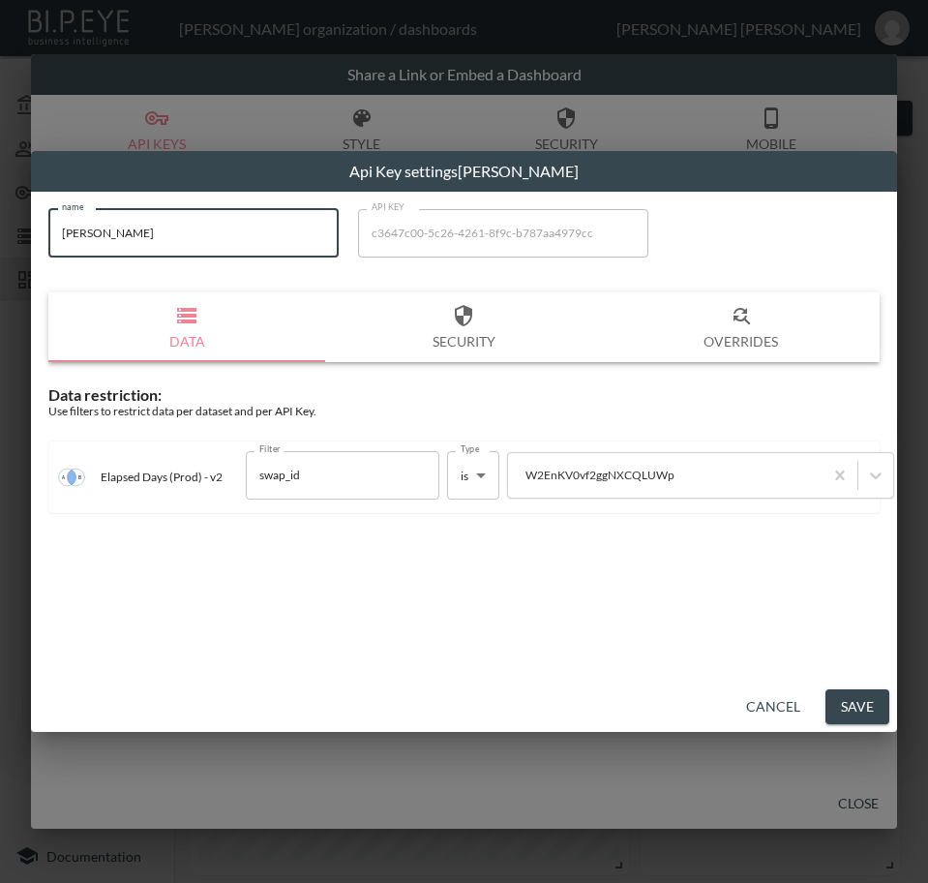
drag, startPoint x: 94, startPoint y: 242, endPoint x: -1, endPoint y: 242, distance: 94.9
click at [0, 242] on html "BI.P.EYE, Interactive Analytics Dashboards - app [PERSON_NAME] organization / d…" at bounding box center [464, 441] width 928 height 883
click at [864, 701] on button "Save" at bounding box center [858, 707] width 64 height 36
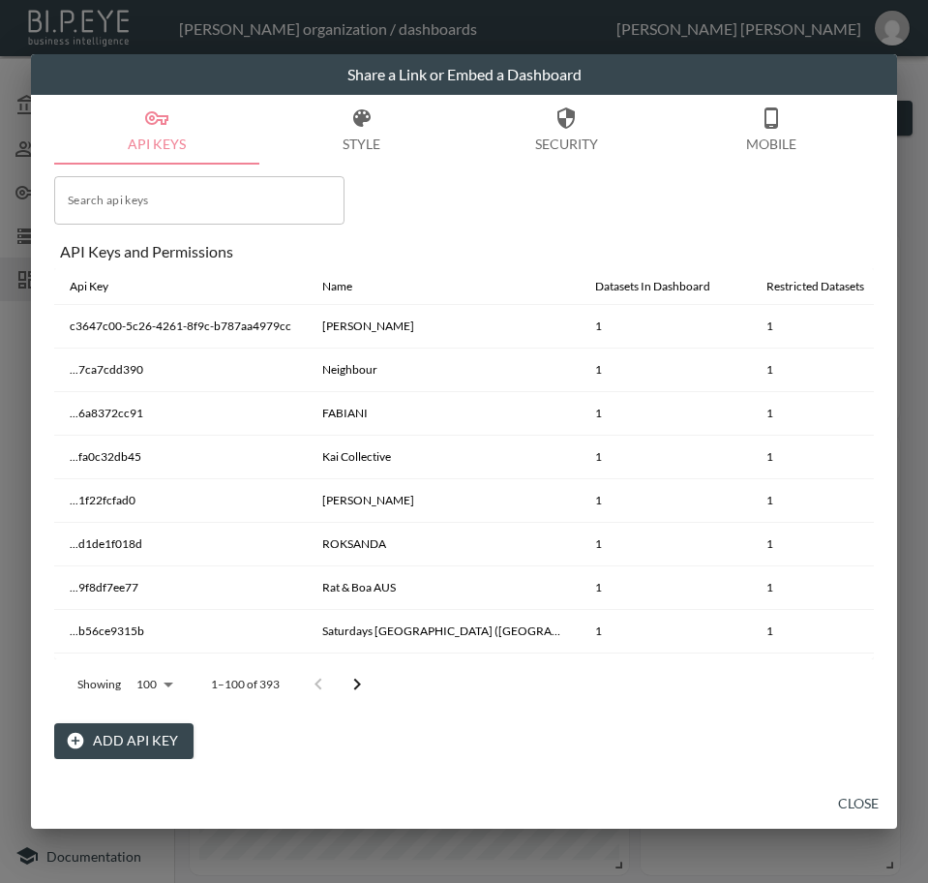
click at [865, 801] on button "Close" at bounding box center [859, 804] width 62 height 36
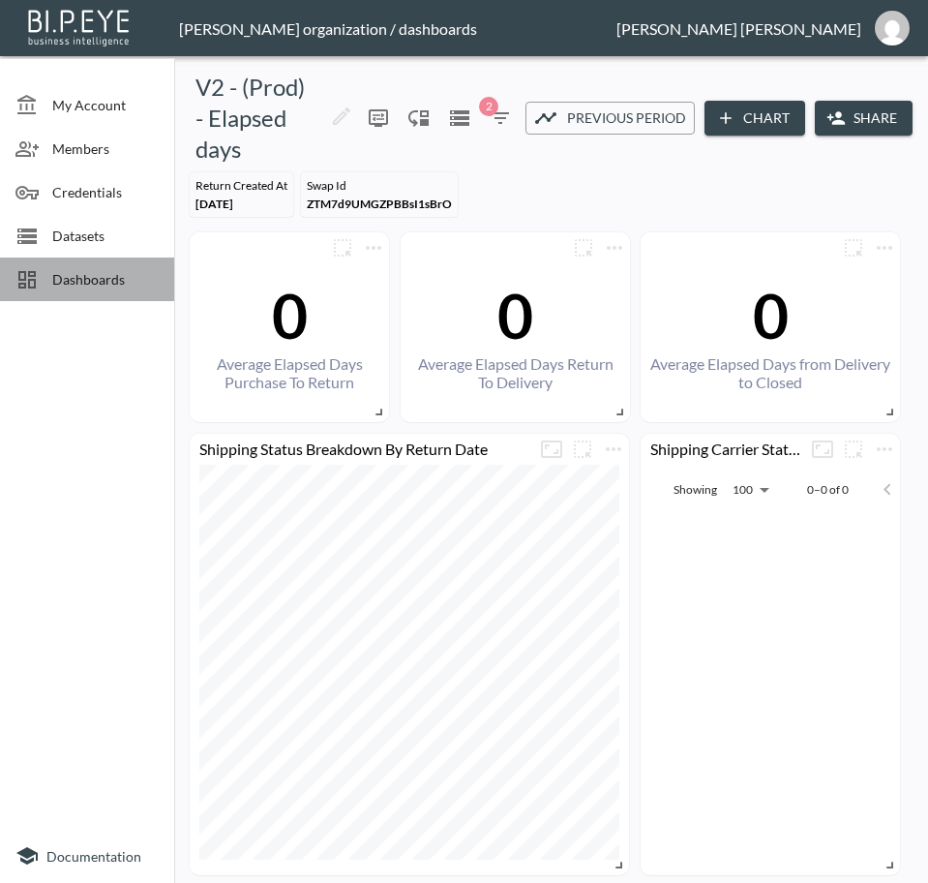
click at [113, 285] on span "Dashboards" at bounding box center [105, 279] width 106 height 20
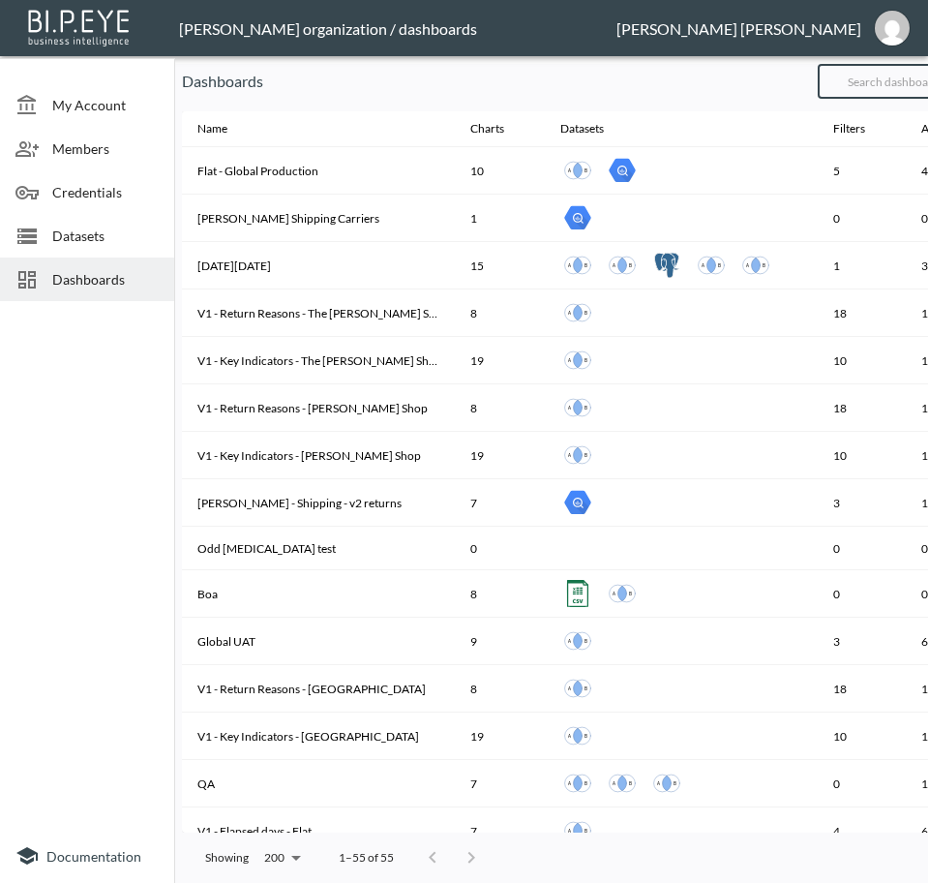
click at [887, 83] on input "text" at bounding box center [896, 81] width 157 height 48
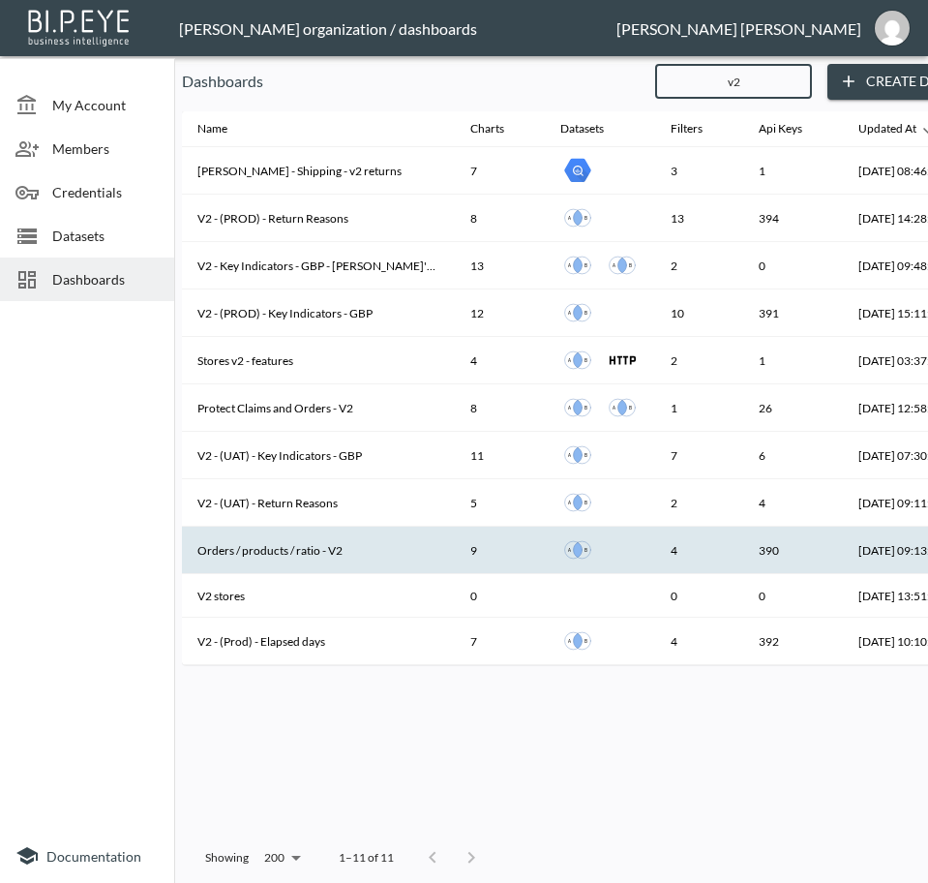
type input "v2"
click at [329, 550] on th "Orders / products / ratio - V2" at bounding box center [318, 550] width 273 height 47
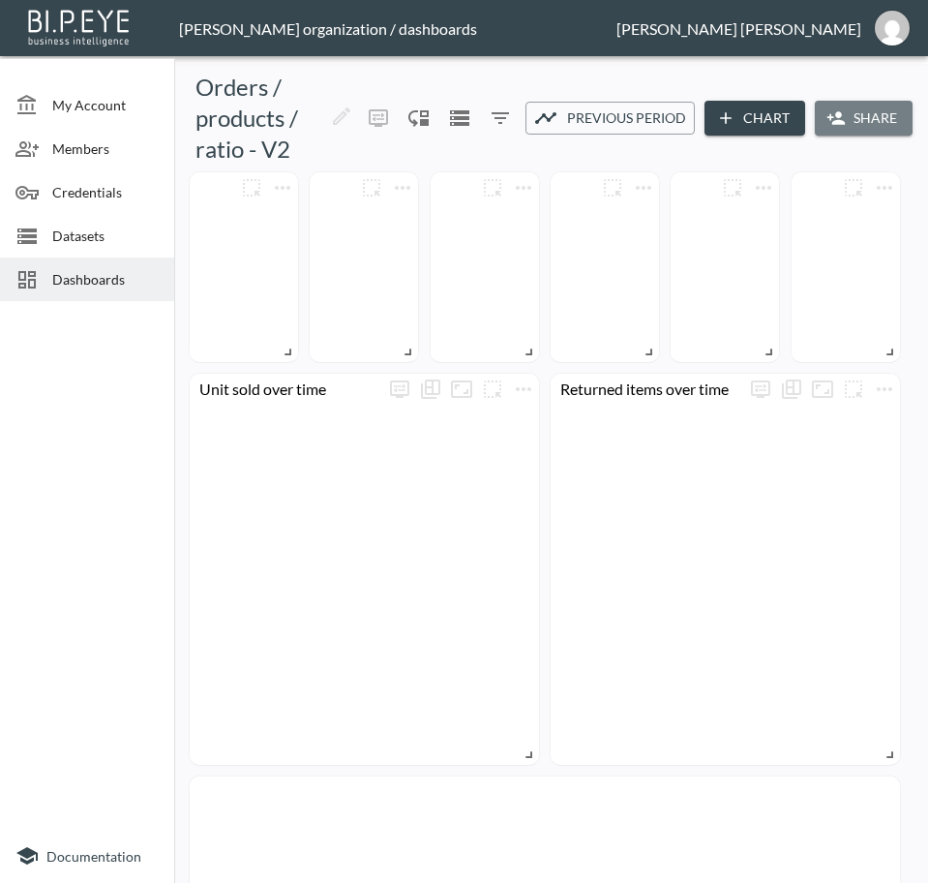
click at [870, 118] on button "Share" at bounding box center [864, 119] width 98 height 36
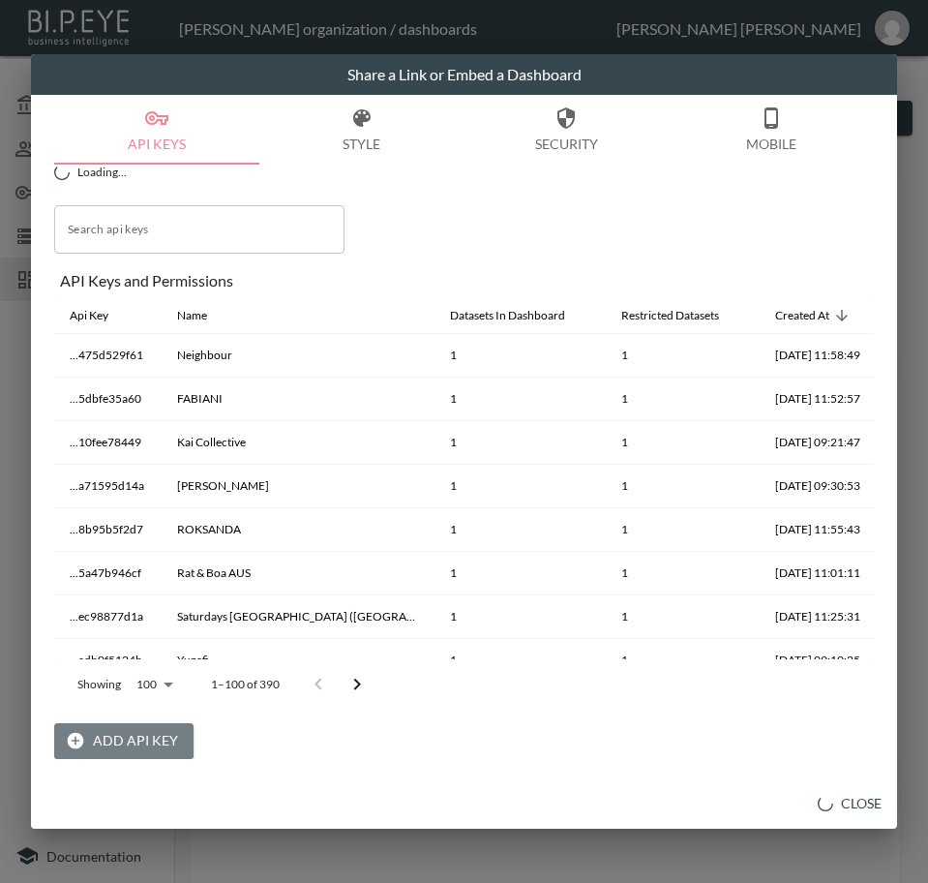
click at [110, 733] on button "Add API Key" at bounding box center [123, 741] width 139 height 36
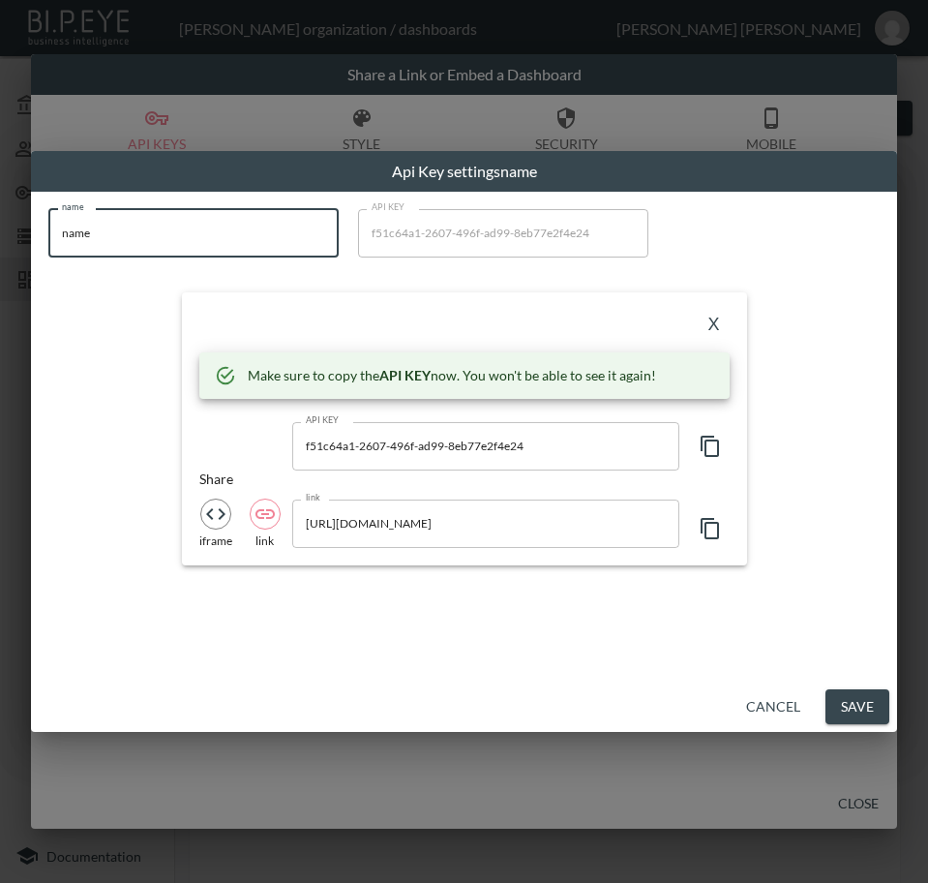
drag, startPoint x: 107, startPoint y: 237, endPoint x: -1, endPoint y: 257, distance: 110.3
click at [0, 257] on html "BI.P.EYE, Interactive Analytics Dashboards - app [PERSON_NAME] organization / d…" at bounding box center [464, 441] width 928 height 883
paste input "[PERSON_NAME]"
type input "[PERSON_NAME]"
click at [710, 447] on icon "button" at bounding box center [710, 446] width 23 height 23
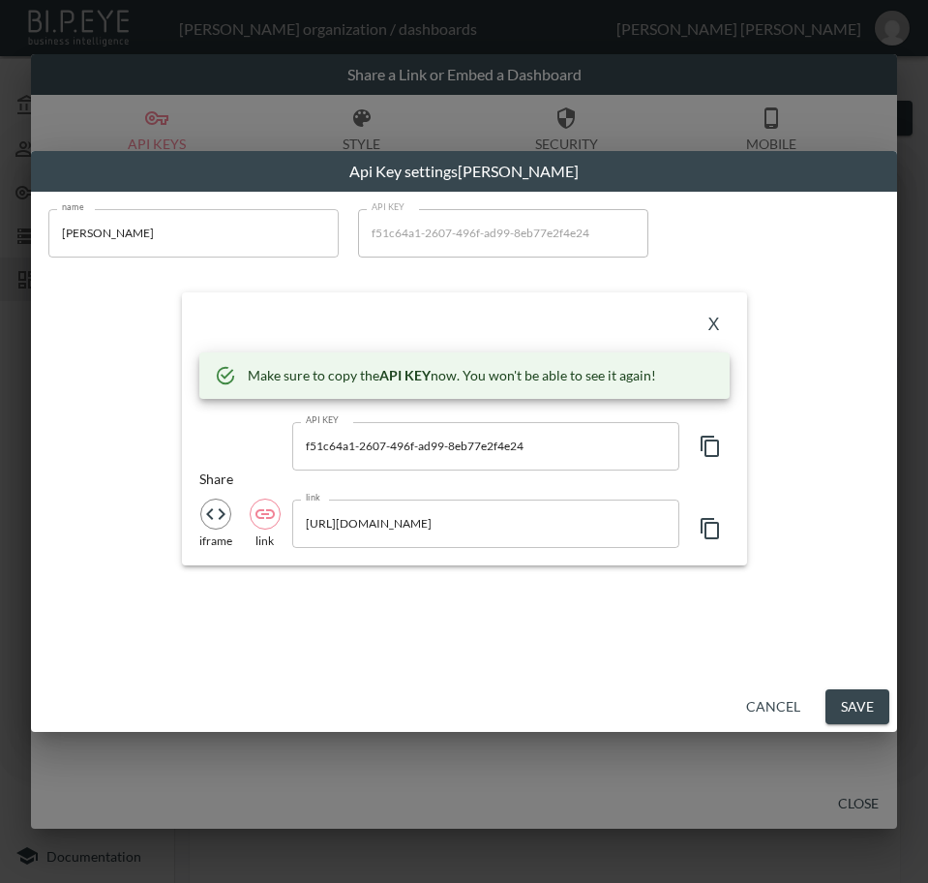
click at [709, 321] on button "X" at bounding box center [714, 325] width 31 height 31
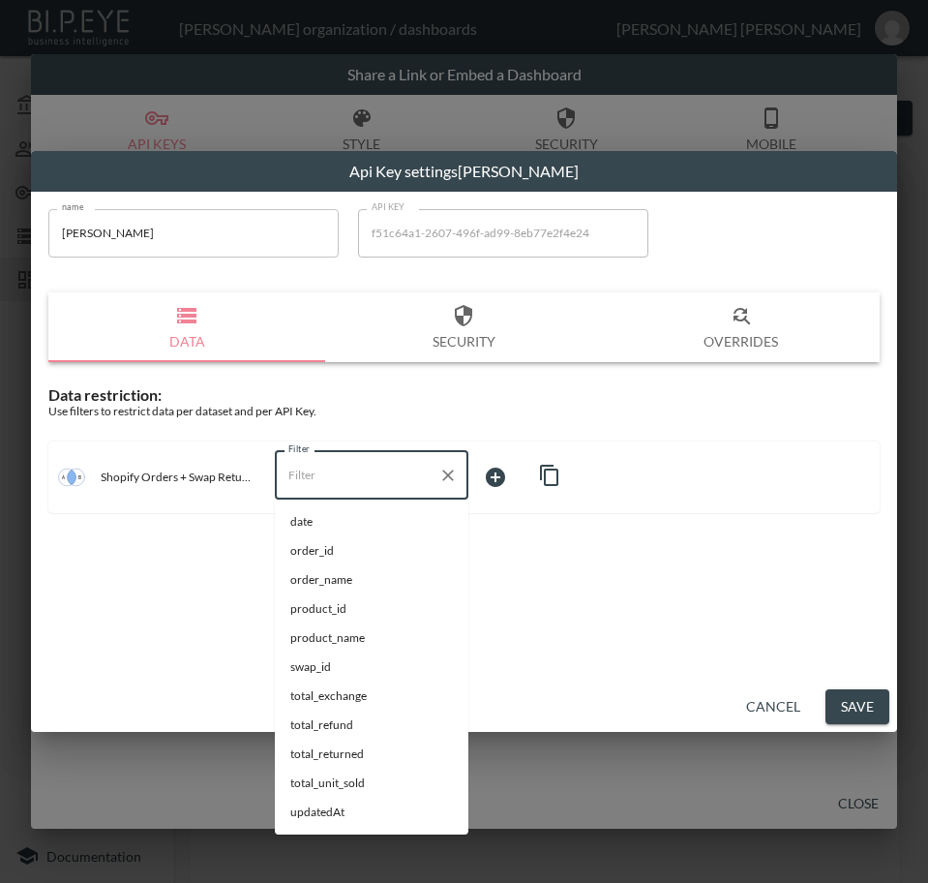
click at [370, 473] on input "Filter" at bounding box center [357, 475] width 147 height 31
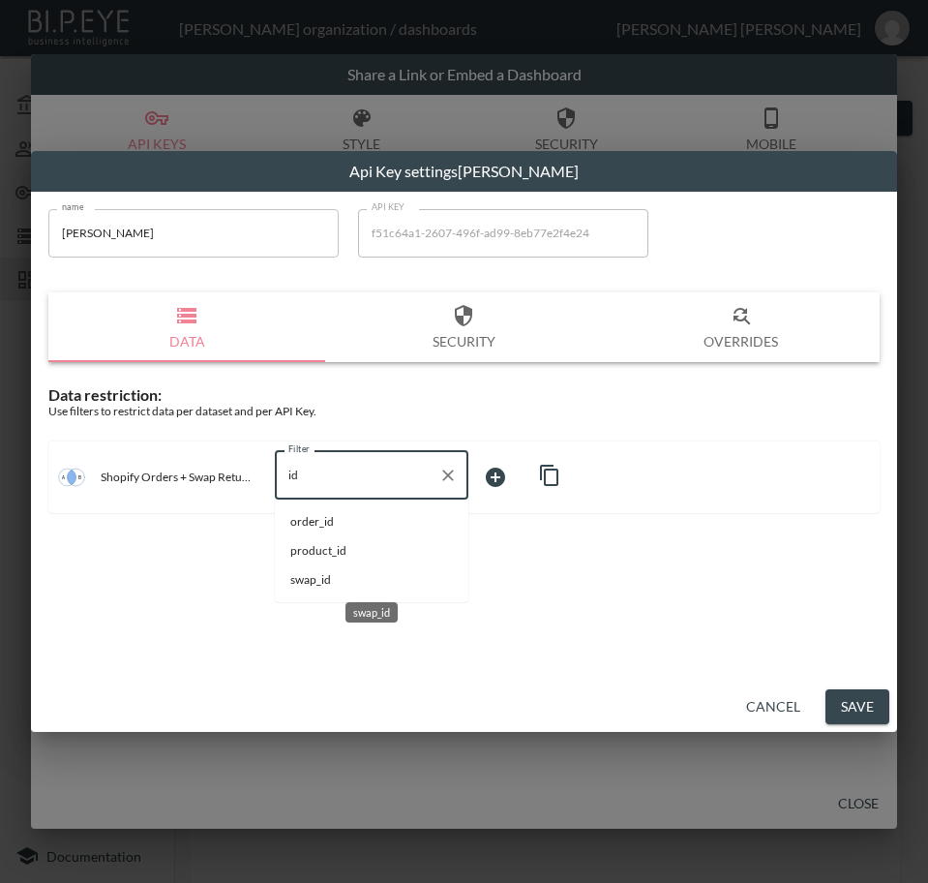
click at [323, 571] on span "swap_id" at bounding box center [371, 579] width 163 height 17
type input "swap_id"
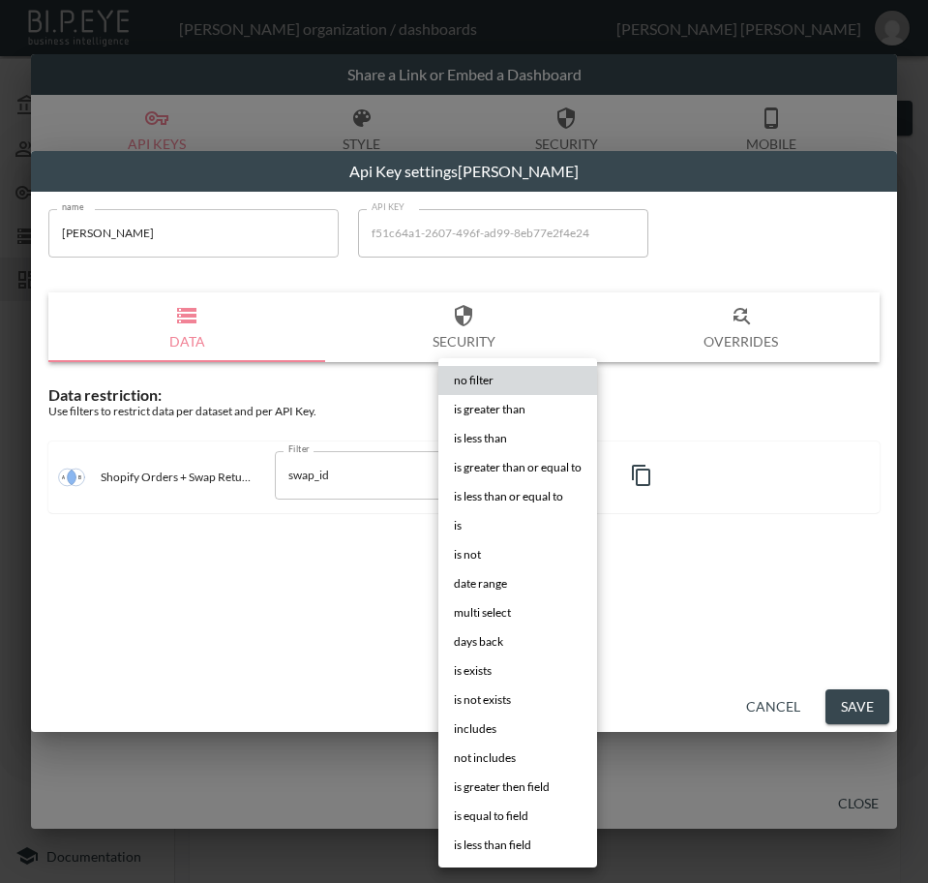
click at [530, 456] on body "BI.P.EYE, Interactive Analytics Dashboards - app [PERSON_NAME] organization / d…" at bounding box center [464, 441] width 928 height 883
click at [513, 514] on li "is" at bounding box center [517, 525] width 159 height 29
type input "is"
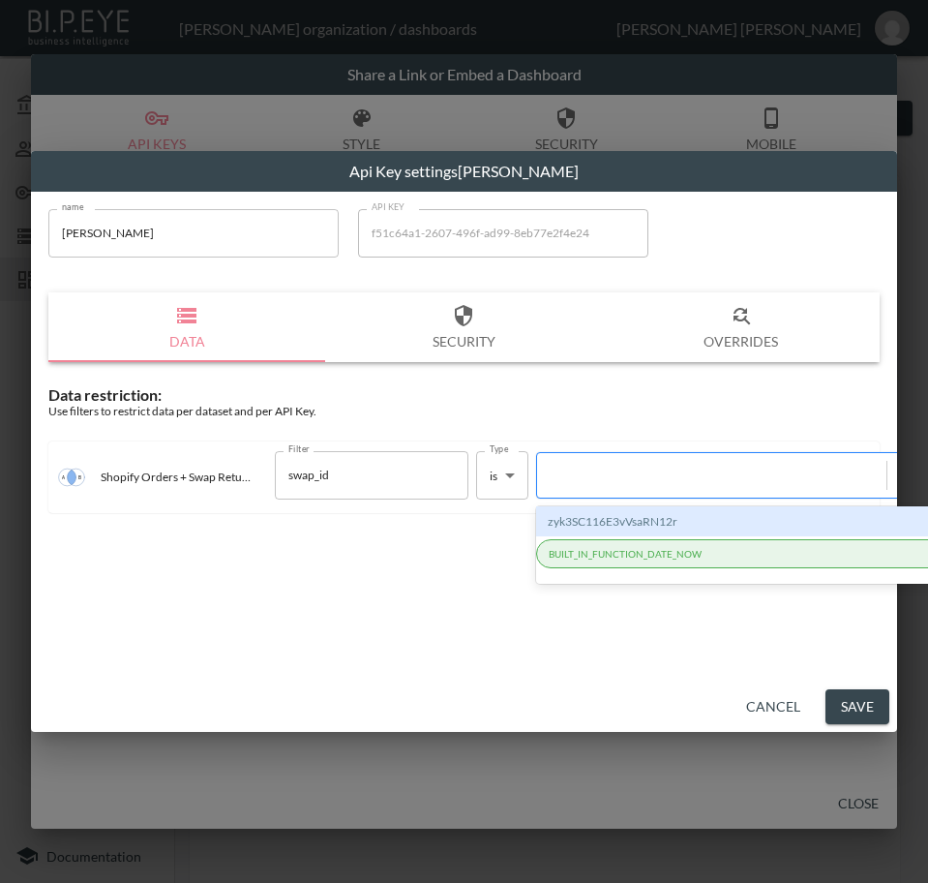
click at [577, 473] on div at bounding box center [712, 475] width 330 height 18
paste input "W2EnKV0vf2ggNXCQLUWp"
type input "W2EnKV0vf2ggNXCQLUWp"
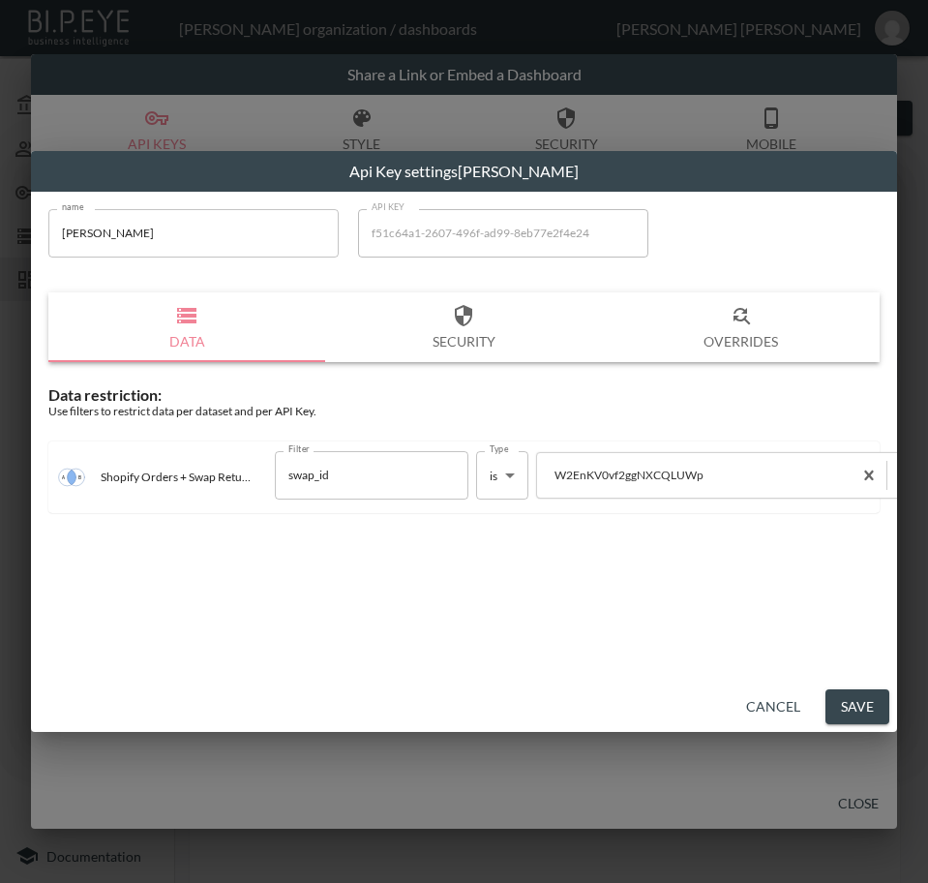
click at [841, 707] on button "Save" at bounding box center [858, 707] width 64 height 36
